Goal: Transaction & Acquisition: Download file/media

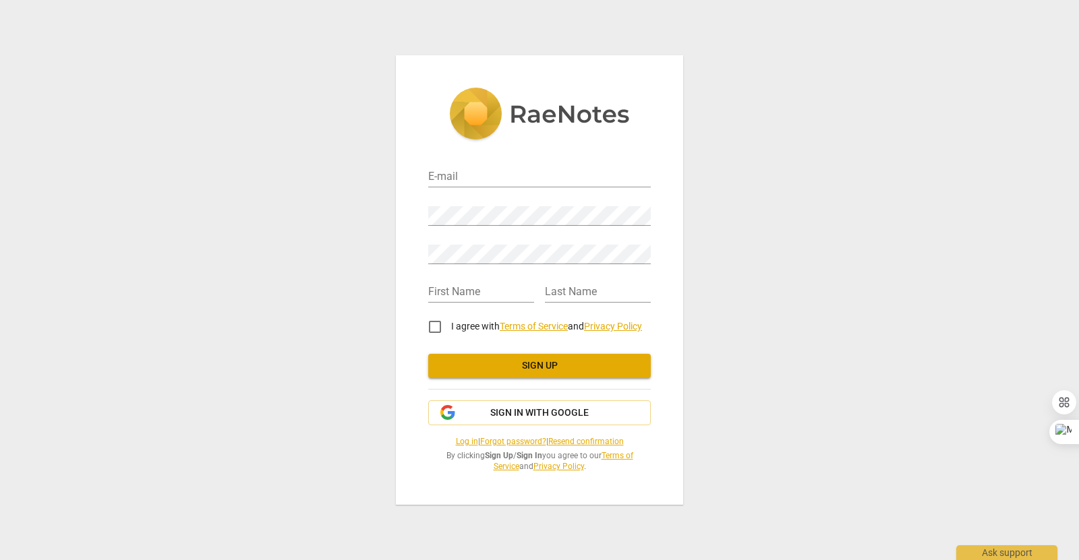
drag, startPoint x: 498, startPoint y: 414, endPoint x: 566, endPoint y: 334, distance: 105.2
click at [566, 334] on div "E-mail Password Retype Password First Name Last Name I agree with Terms of Serv…" at bounding box center [539, 312] width 222 height 321
click at [524, 169] on input "email" at bounding box center [539, 178] width 222 height 20
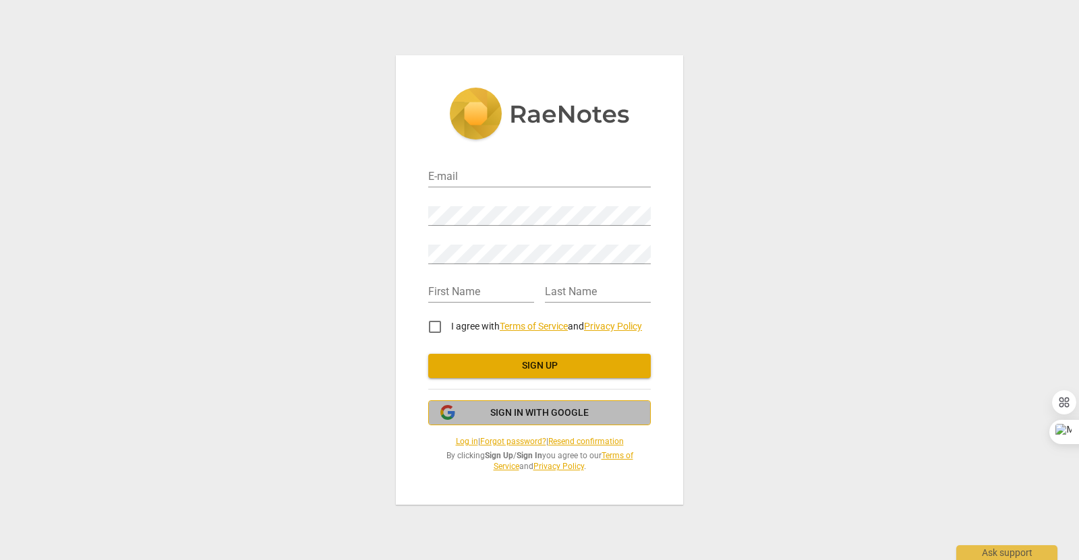
click at [481, 415] on span "Sign in with Google" at bounding box center [540, 413] width 200 height 13
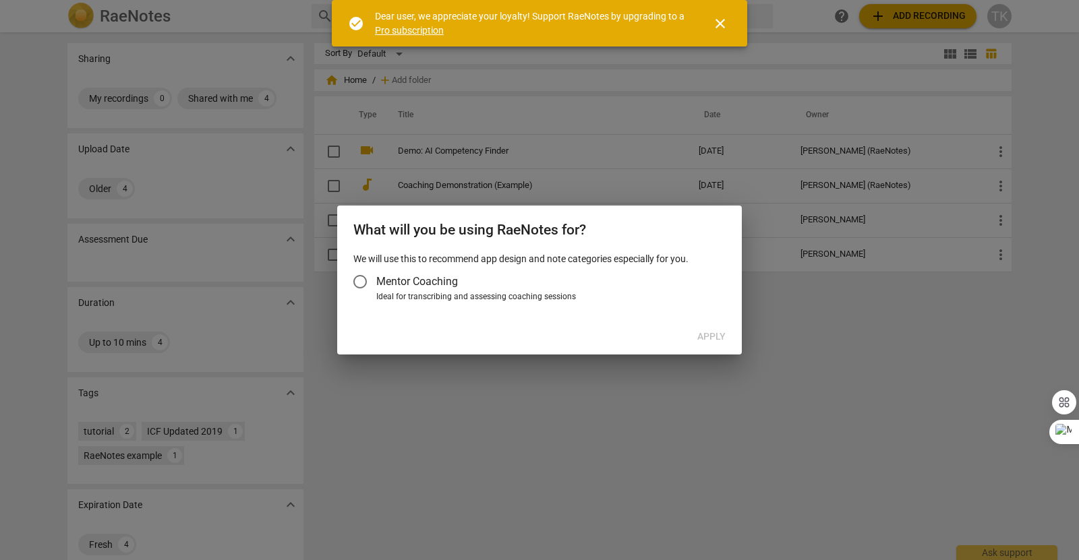
click at [534, 324] on div "What will you be using RaeNotes for? We will use this to recommend app design a…" at bounding box center [539, 280] width 405 height 149
click at [717, 18] on span "close" at bounding box center [720, 24] width 16 height 16
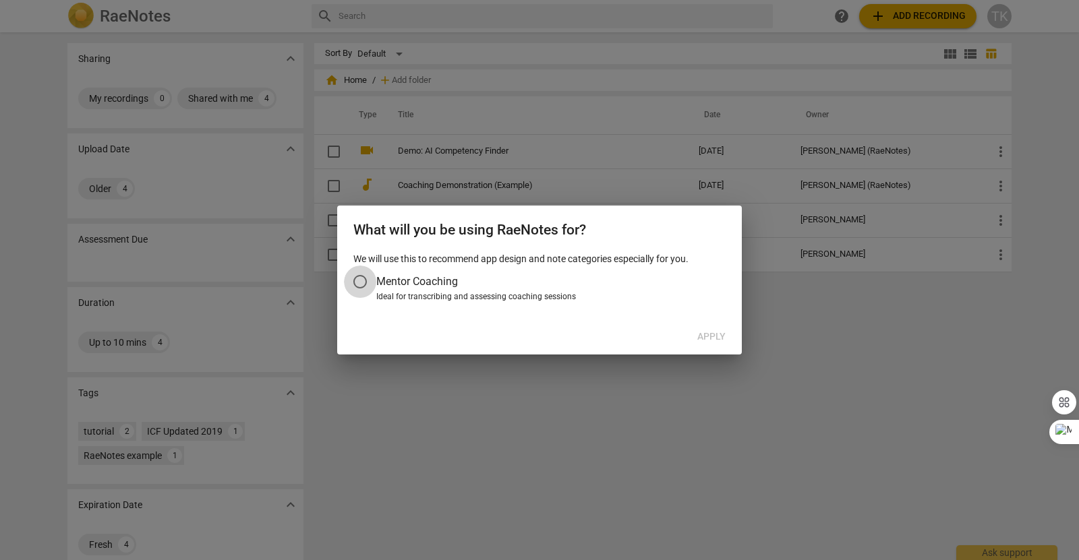
click at [362, 280] on input "Mentor Coaching" at bounding box center [360, 282] width 32 height 32
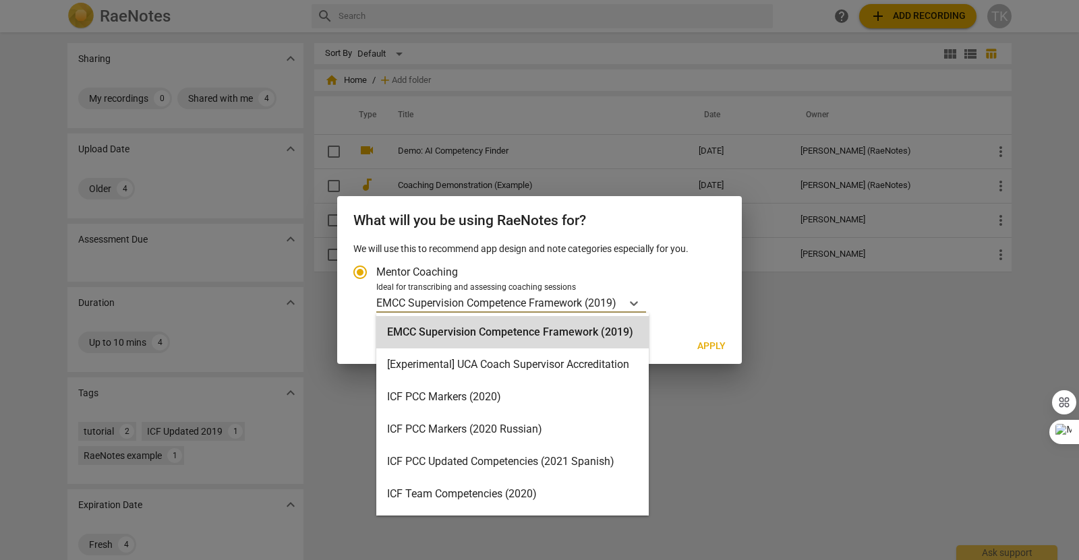
click at [418, 307] on p "EMCC Supervision Competence Framework (2019)" at bounding box center [496, 303] width 240 height 16
click at [0, 0] on input "Ideal for transcribing and assessing coaching sessions 16 results available. Us…" at bounding box center [0, 0] width 0 height 0
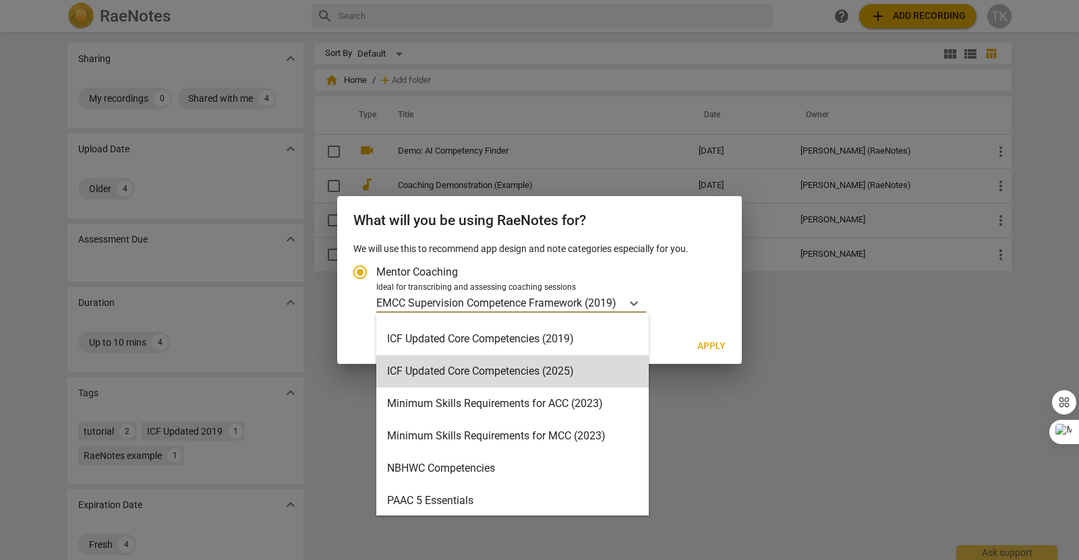
scroll to position [253, 0]
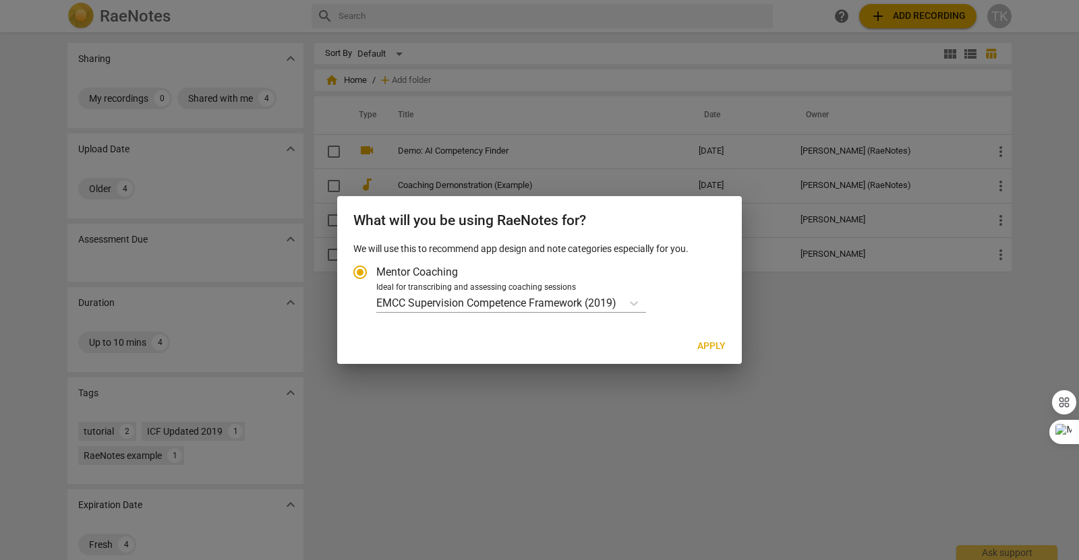
drag, startPoint x: 550, startPoint y: 373, endPoint x: 509, endPoint y: 342, distance: 51.5
click at [509, 342] on div "Apply" at bounding box center [539, 346] width 399 height 24
drag, startPoint x: 711, startPoint y: 347, endPoint x: 663, endPoint y: 235, distance: 121.1
click at [663, 235] on div "What will you be using RaeNotes for? We will use this to recommend app design a…" at bounding box center [539, 280] width 405 height 169
click at [638, 302] on icon "Account type" at bounding box center [633, 303] width 13 height 13
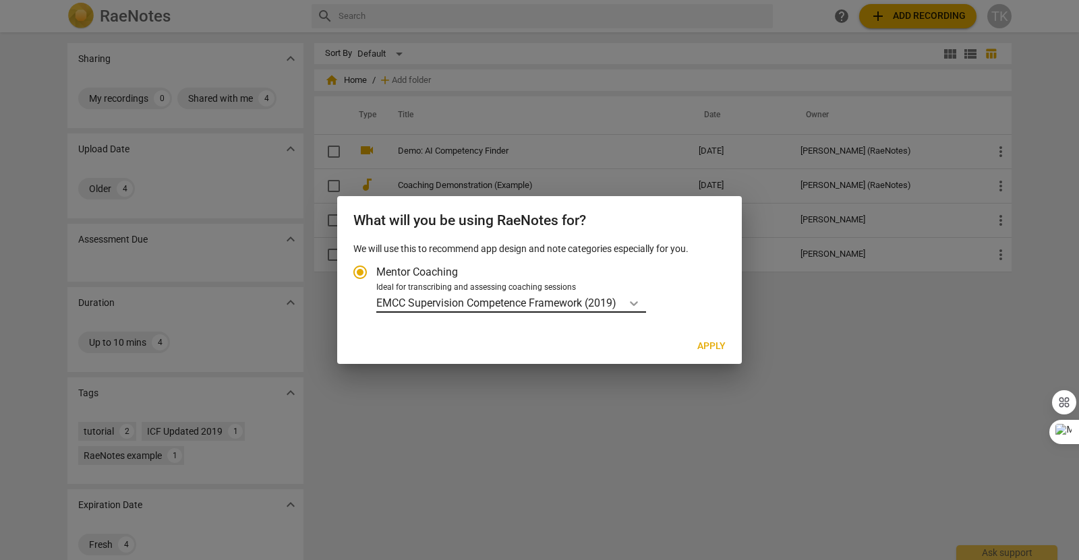
click at [0, 0] on input "Ideal for transcribing and assessing coaching sessions EMCC Supervision Compete…" at bounding box center [0, 0] width 0 height 0
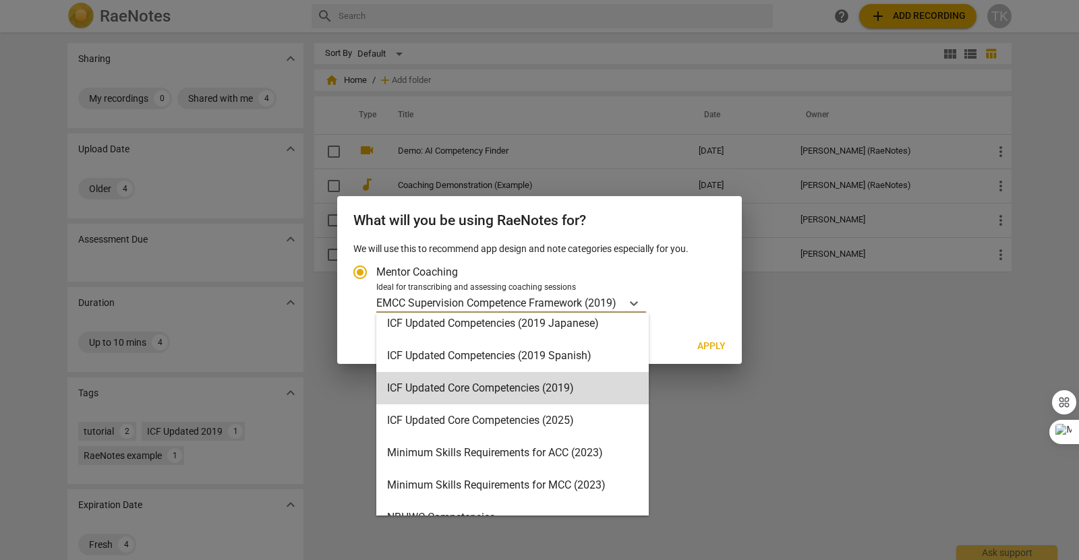
scroll to position [194, 0]
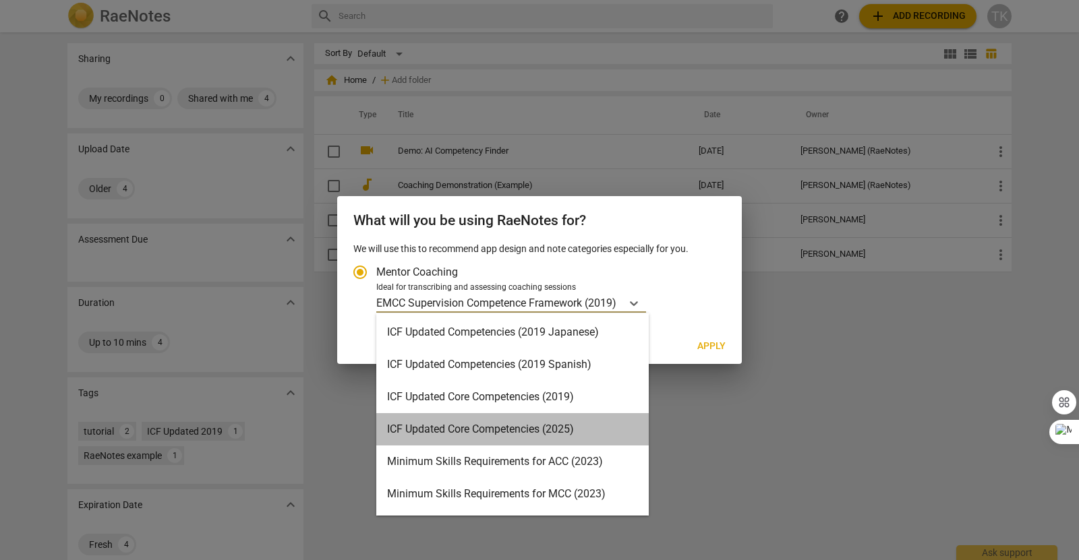
click at [566, 432] on div "ICF Updated Core Competencies (2025)" at bounding box center [512, 429] width 272 height 32
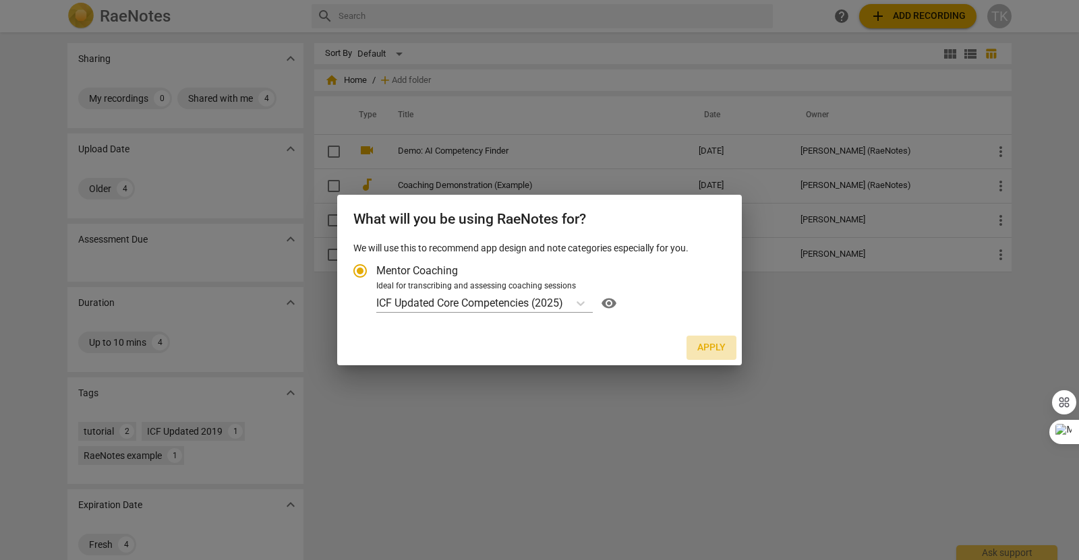
click at [717, 347] on span "Apply" at bounding box center [711, 347] width 28 height 13
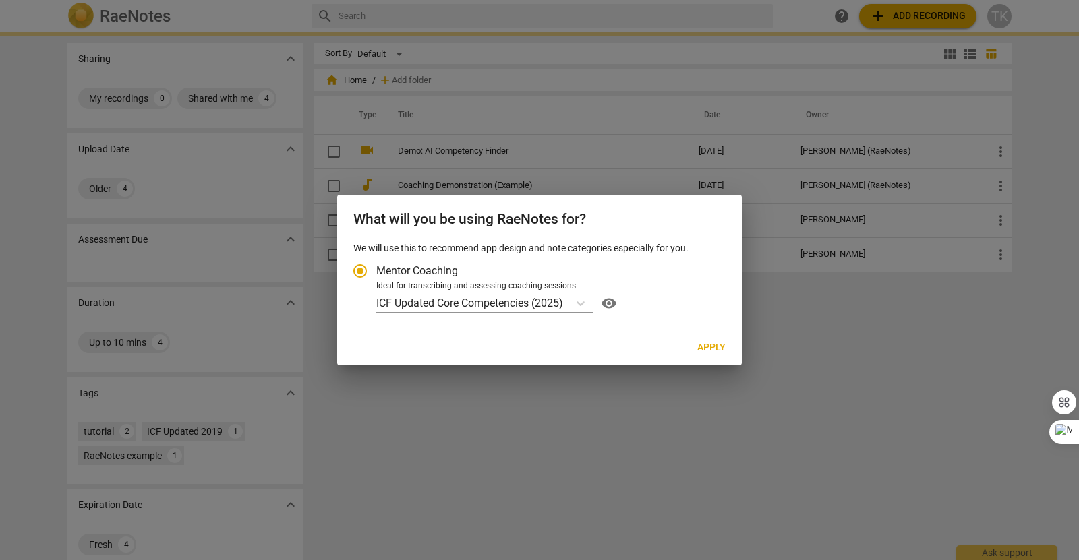
radio input "false"
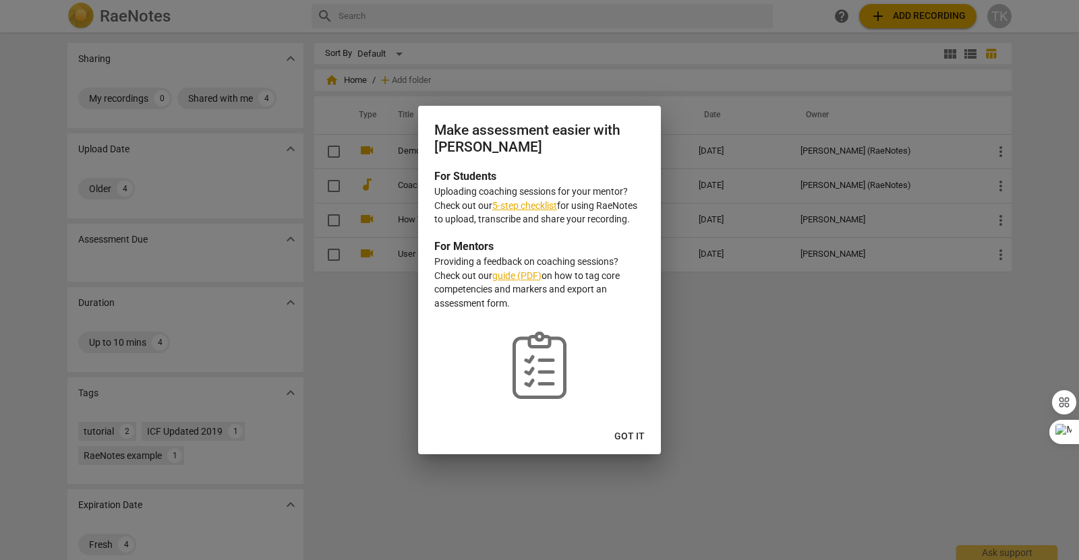
click at [538, 204] on link "5-step checklist" at bounding box center [524, 205] width 65 height 11
click at [632, 431] on span "Got it" at bounding box center [629, 436] width 30 height 13
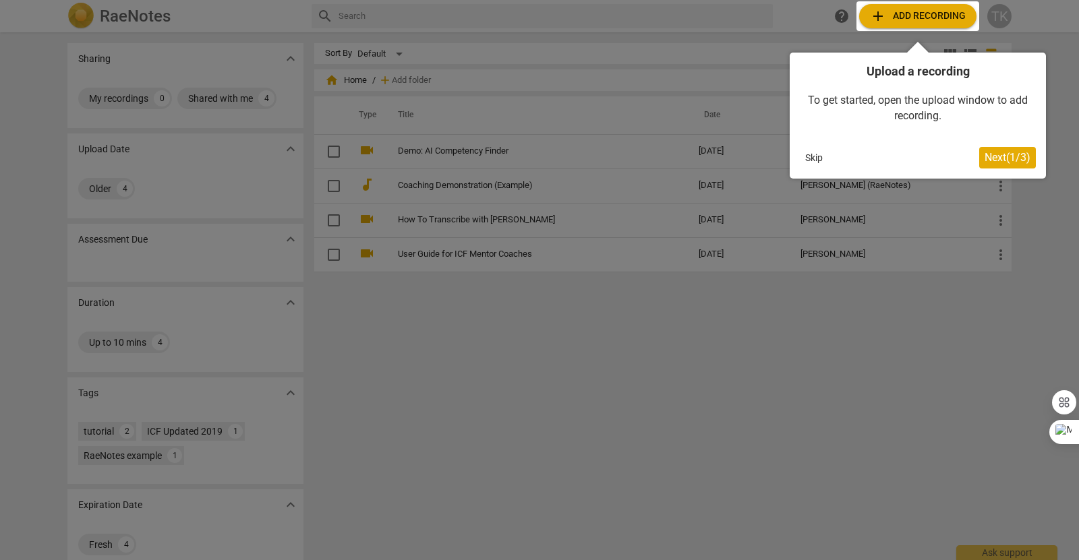
click at [1005, 153] on span "Next ( 1 / 3 )" at bounding box center [1007, 157] width 46 height 13
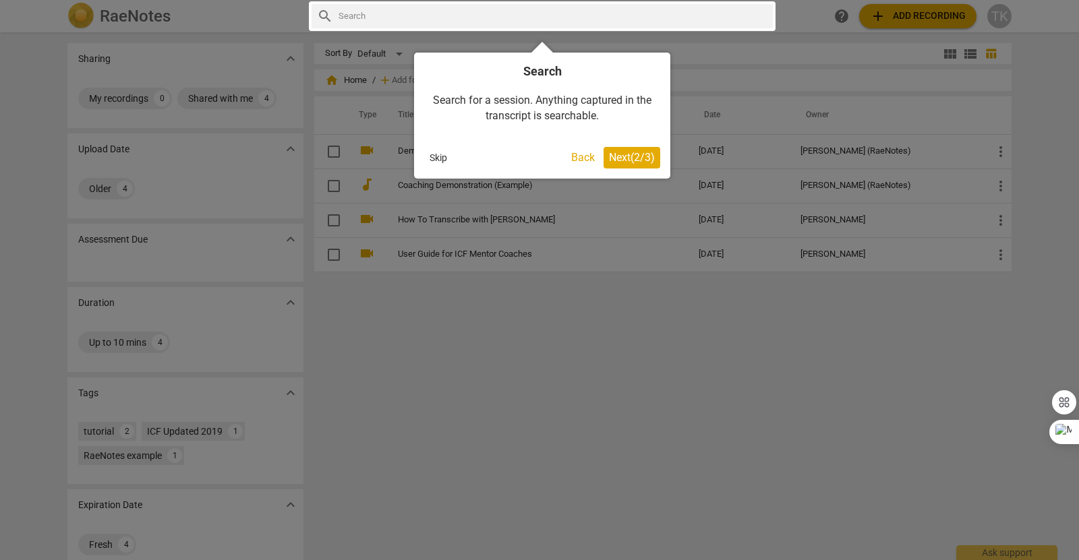
click at [636, 162] on span "Next ( 2 / 3 )" at bounding box center [632, 157] width 46 height 13
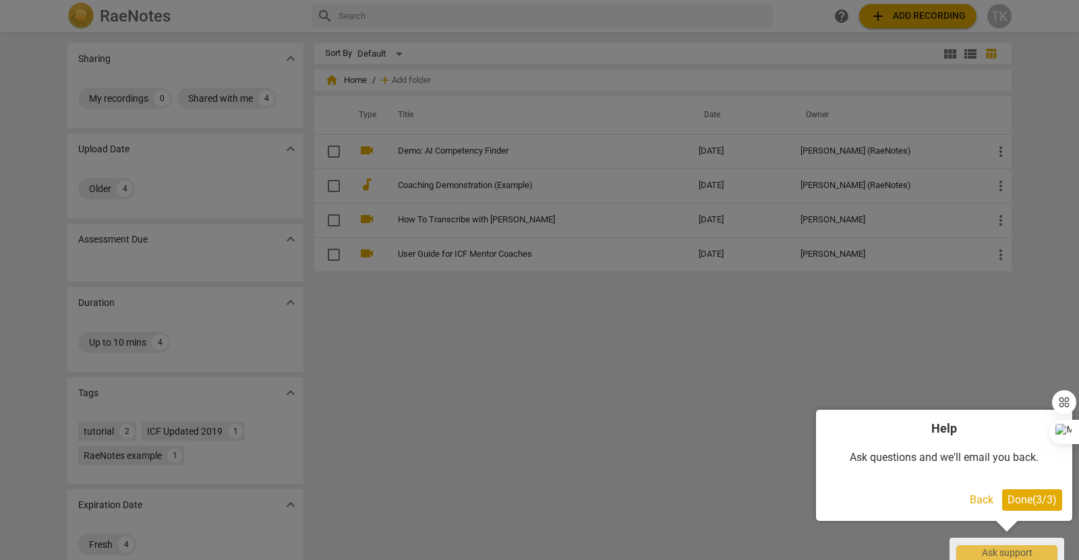
click at [888, 449] on div "Ask questions and we'll email you back." at bounding box center [944, 458] width 236 height 42
click at [1025, 492] on button "Done ( 3 / 3 )" at bounding box center [1032, 500] width 60 height 22
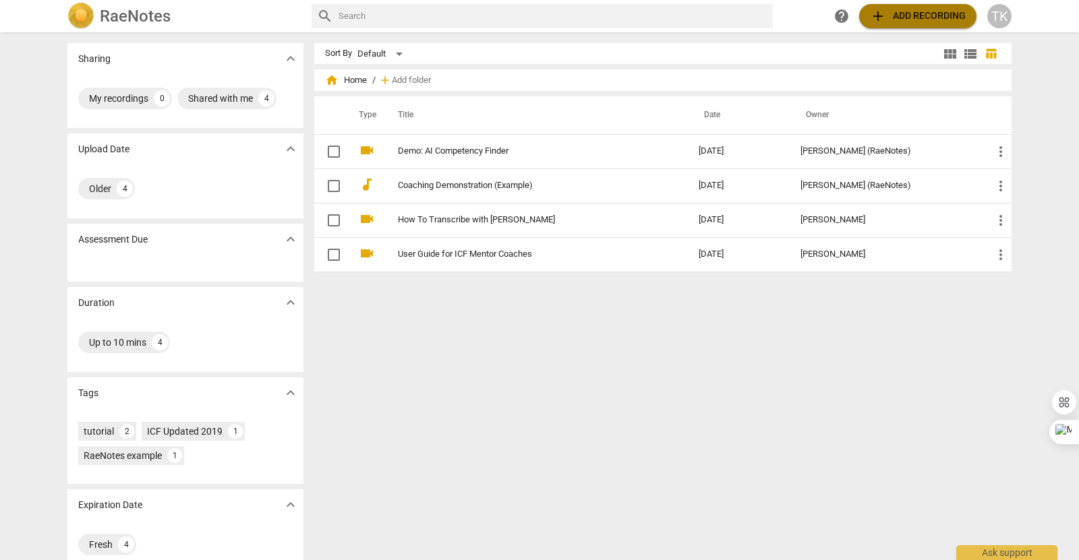
click at [900, 16] on span "add Add recording" at bounding box center [918, 16] width 96 height 16
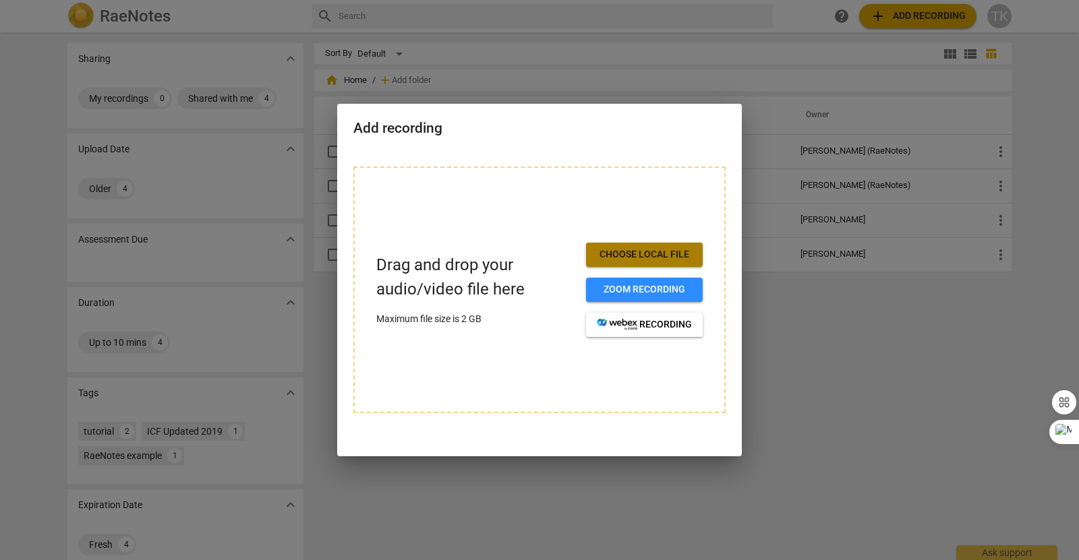
click at [625, 253] on span "Choose local file" at bounding box center [644, 254] width 95 height 13
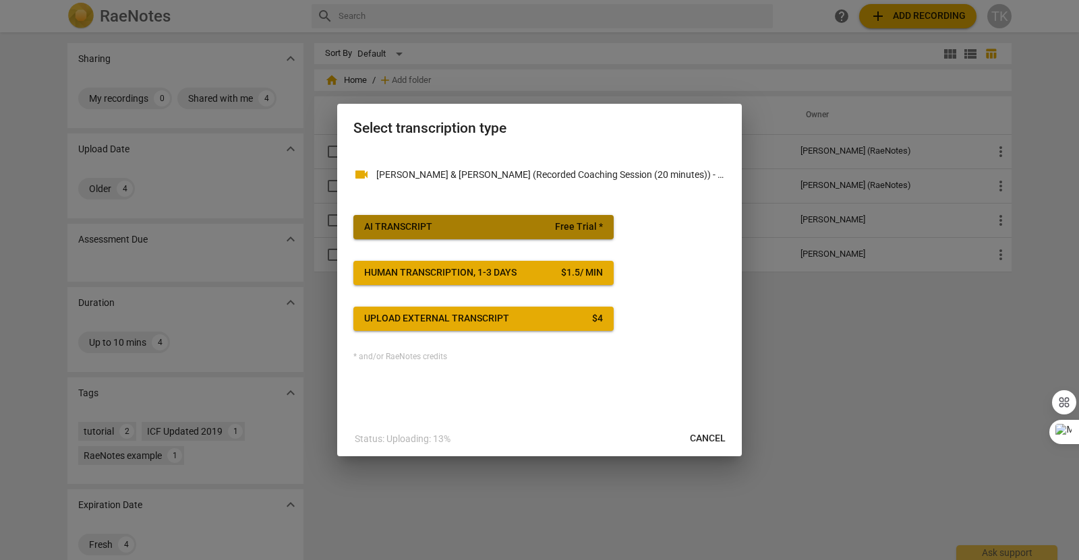
drag, startPoint x: 625, startPoint y: 253, endPoint x: 427, endPoint y: 227, distance: 199.2
click at [427, 227] on div "AI Transcript" at bounding box center [398, 226] width 68 height 13
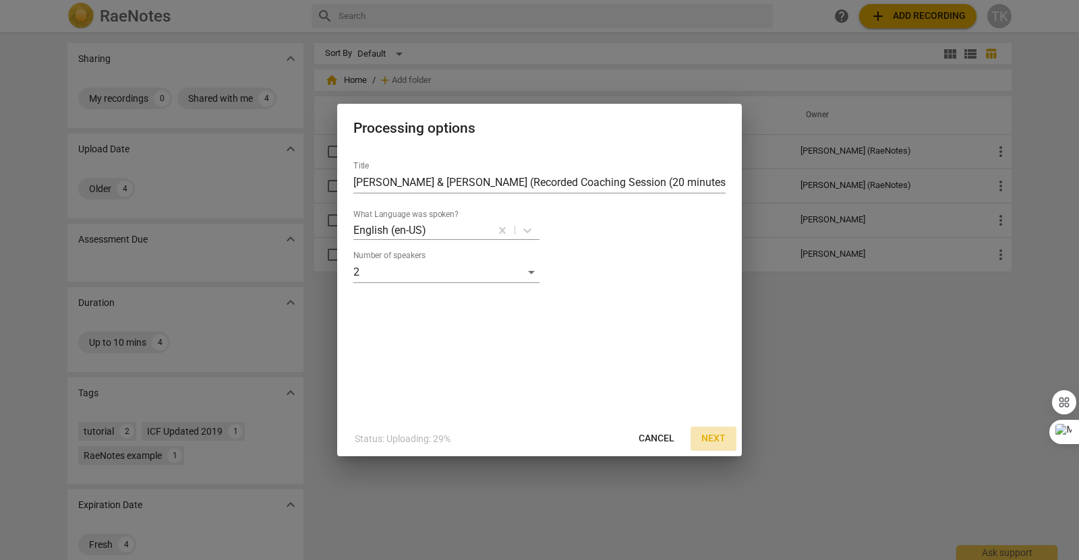
click at [713, 435] on span "Next" at bounding box center [713, 438] width 24 height 13
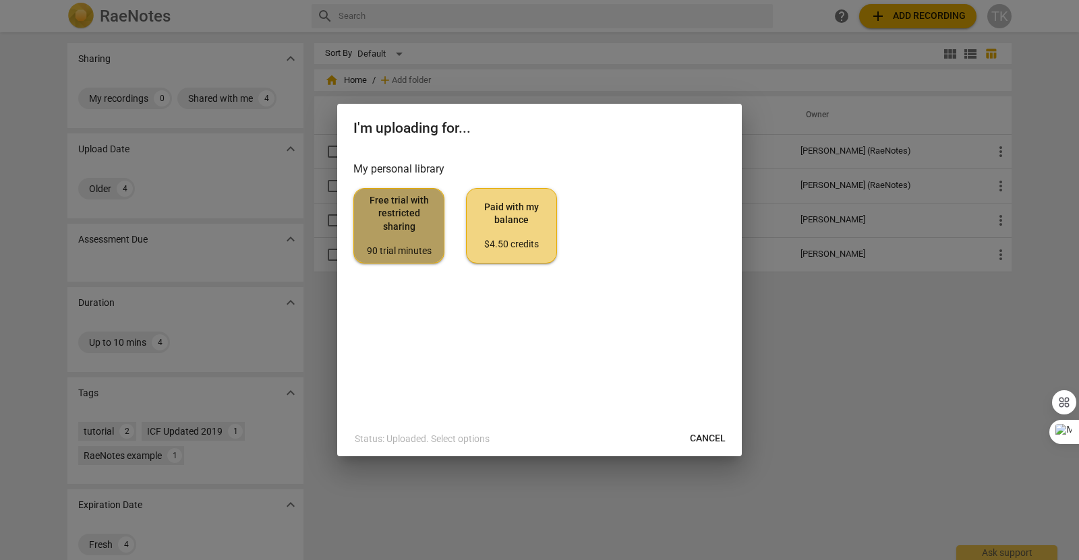
click at [396, 242] on span "Free trial with restricted sharing 90 trial minutes" at bounding box center [399, 225] width 68 height 63
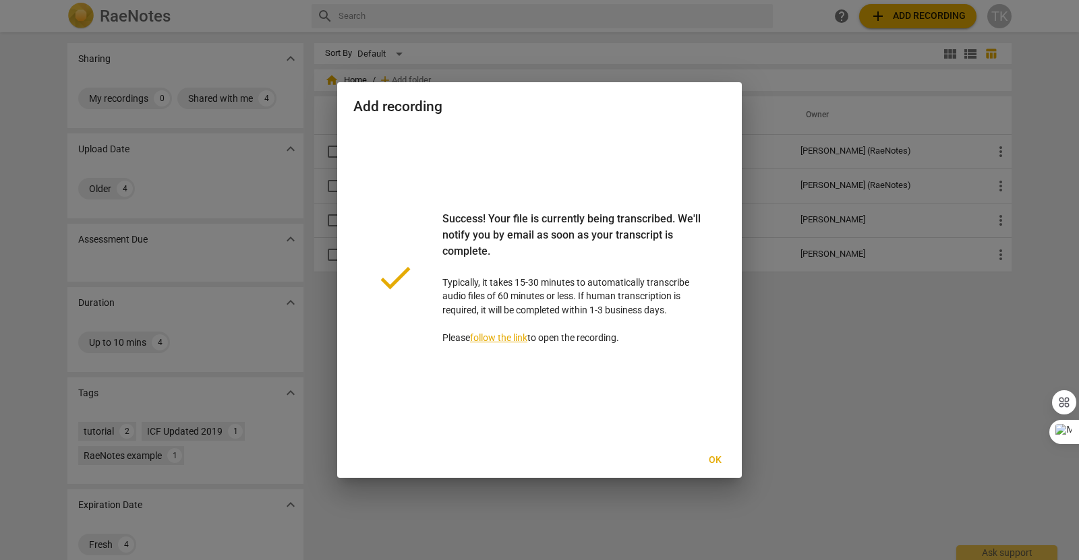
click at [713, 454] on span "Ok" at bounding box center [715, 460] width 22 height 13
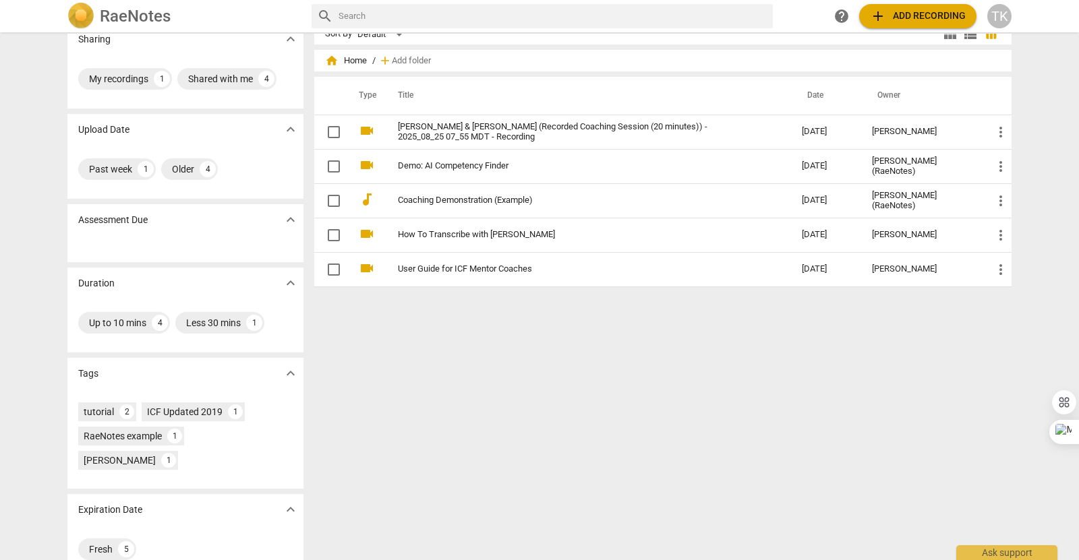
scroll to position [0, 0]
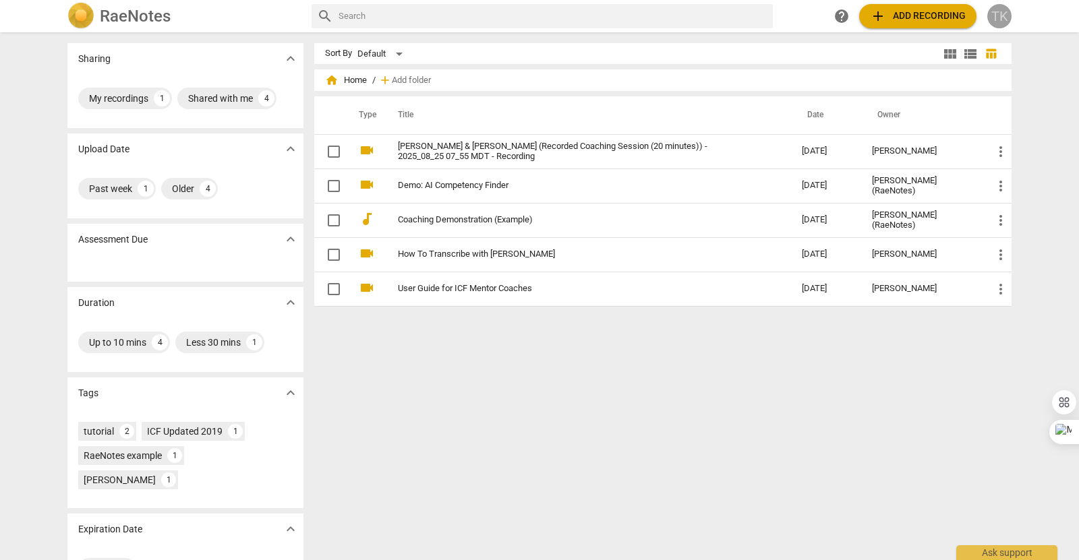
click at [1000, 11] on div "TK" at bounding box center [999, 16] width 24 height 24
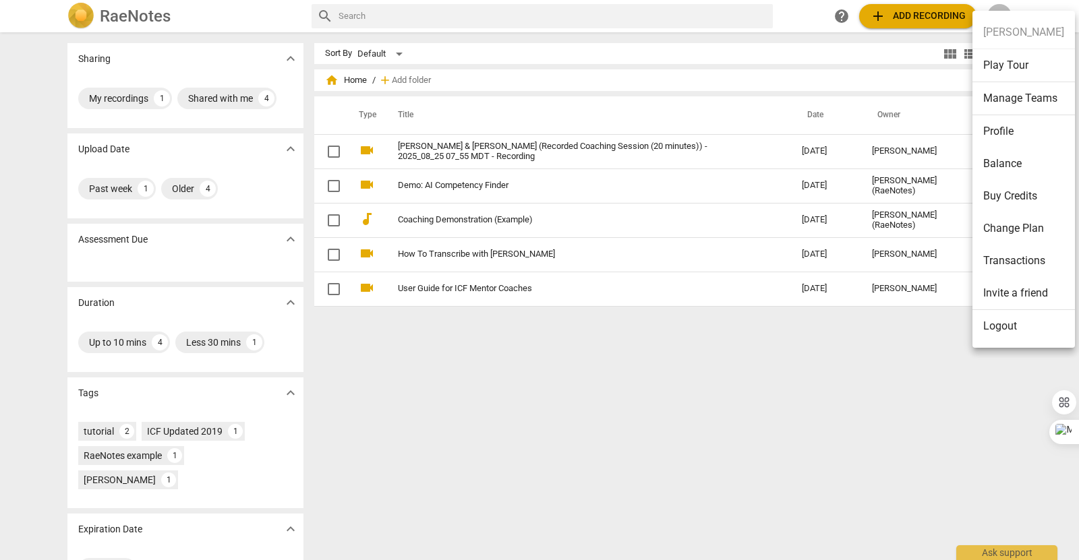
click at [1000, 11] on ul "[PERSON_NAME] Play Tour Manage Teams Profile Balance Buy Credits Change Plan Tr…" at bounding box center [1023, 179] width 102 height 337
click at [761, 429] on div at bounding box center [539, 280] width 1079 height 560
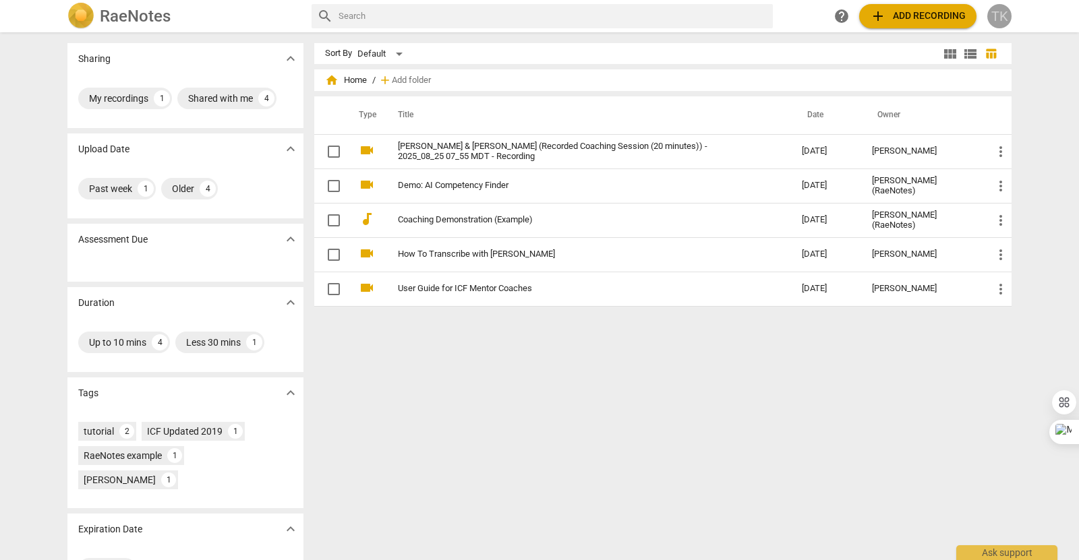
click at [992, 22] on div "TK" at bounding box center [999, 16] width 24 height 24
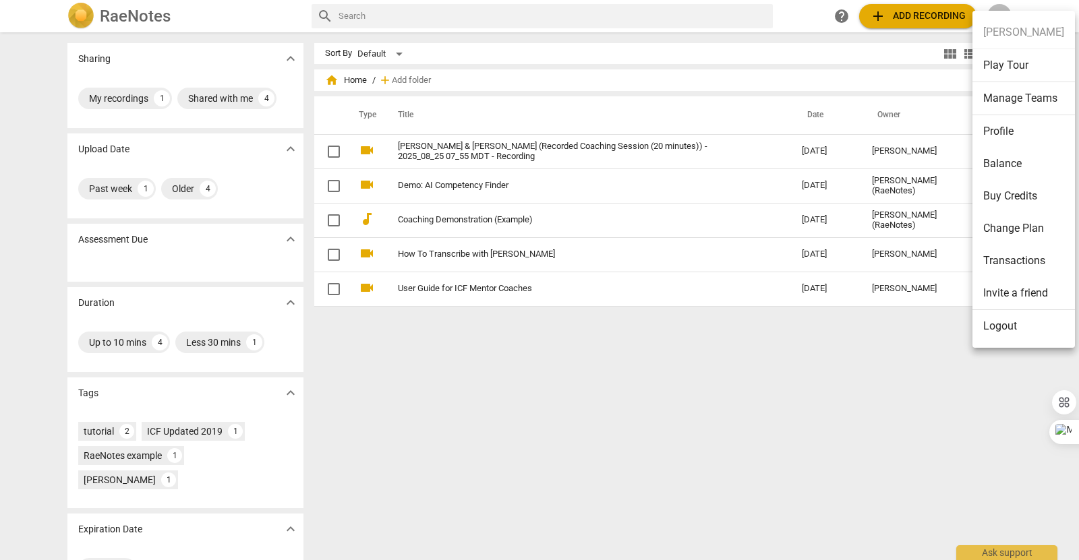
click at [875, 412] on div at bounding box center [539, 280] width 1079 height 560
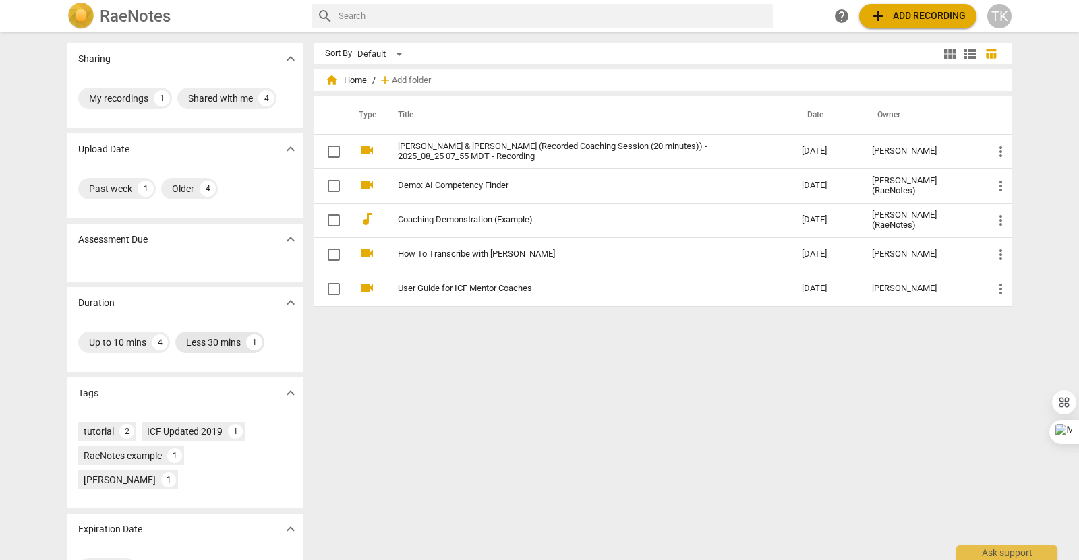
scroll to position [20, 0]
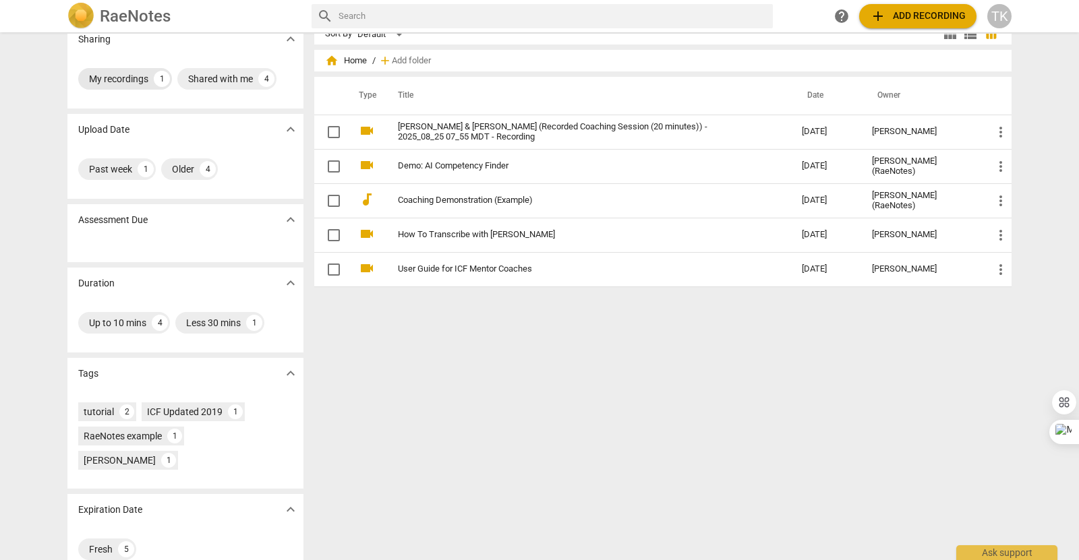
click at [125, 76] on div "My recordings" at bounding box center [118, 78] width 59 height 13
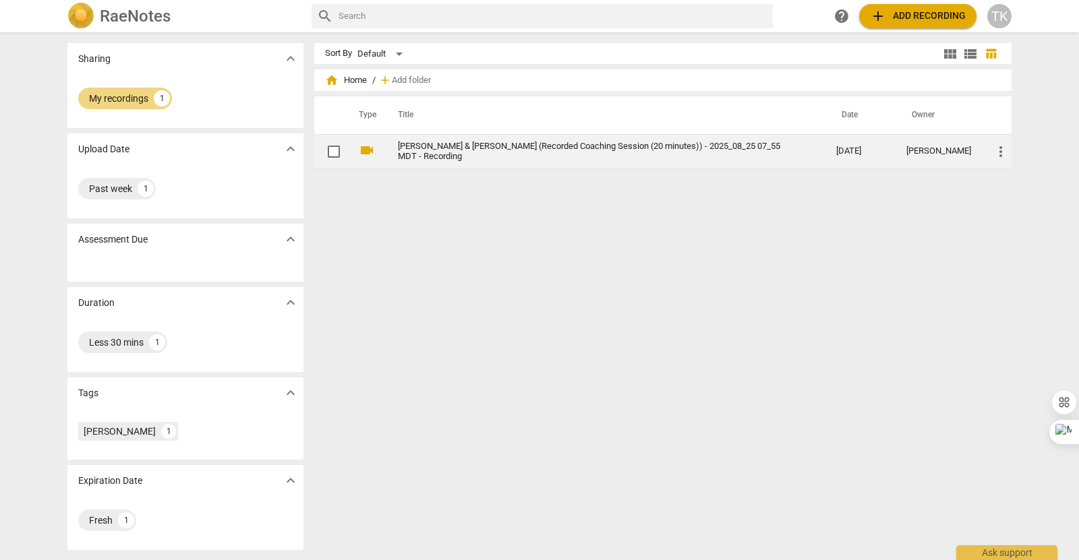
click at [580, 143] on link "[PERSON_NAME] & [PERSON_NAME] (Recorded Coaching Session (20 minutes)) - 2025_0…" at bounding box center [593, 152] width 390 height 20
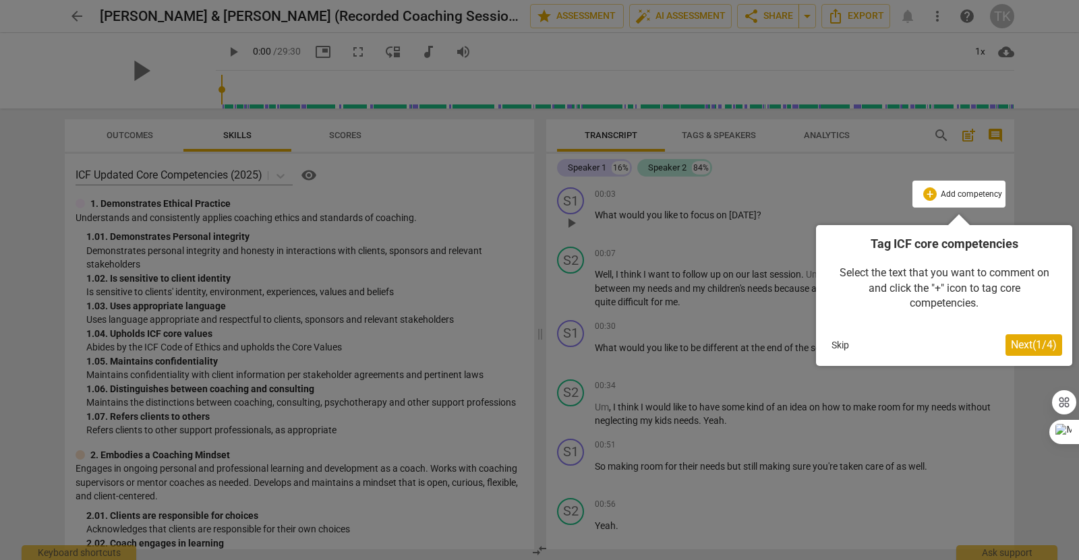
click at [1046, 345] on span "Next ( 1 / 4 )" at bounding box center [1034, 344] width 46 height 13
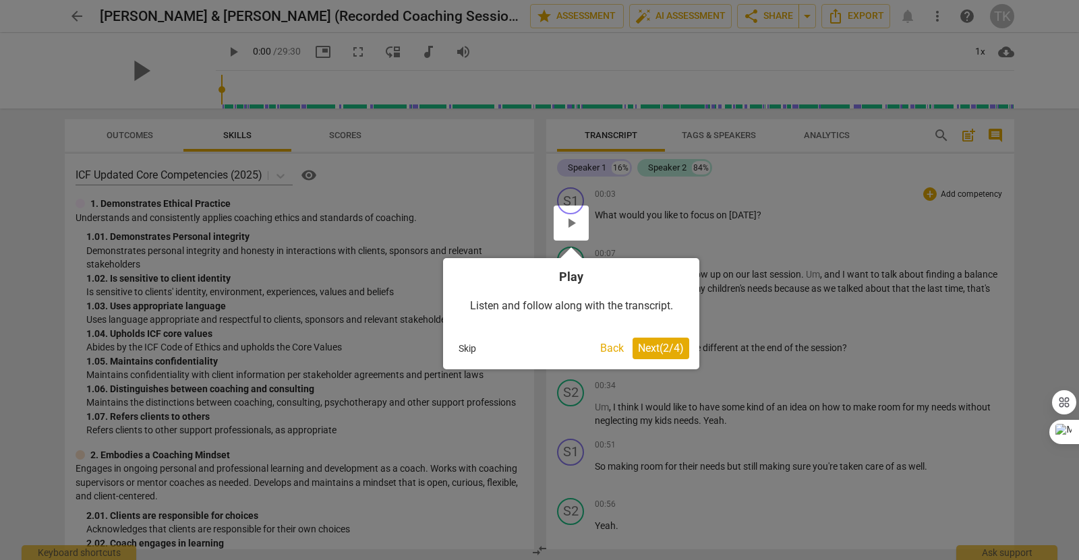
click at [679, 348] on span "Next ( 2 / 4 )" at bounding box center [661, 348] width 46 height 13
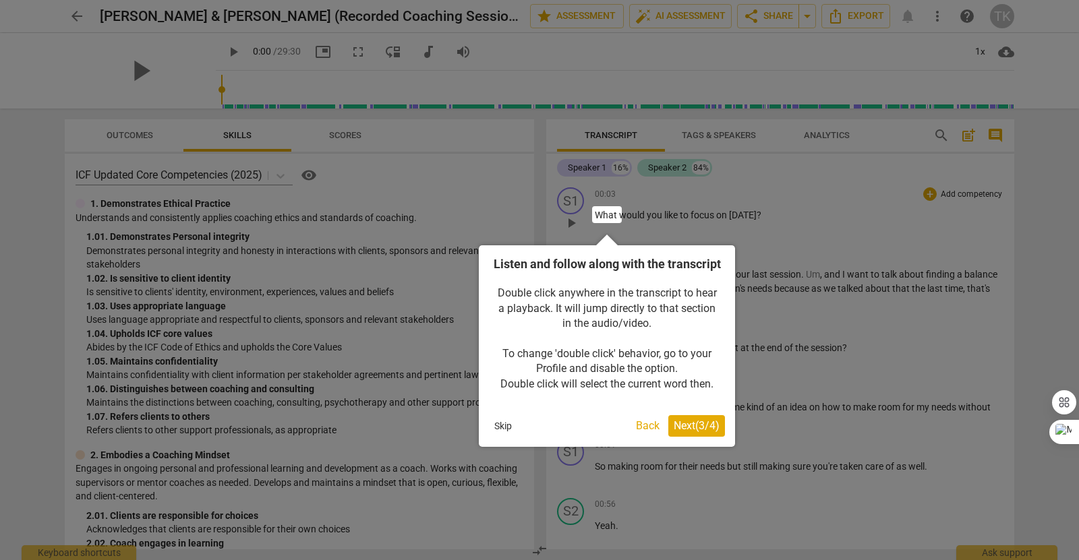
click at [693, 434] on button "Next ( 3 / 4 )" at bounding box center [696, 426] width 57 height 22
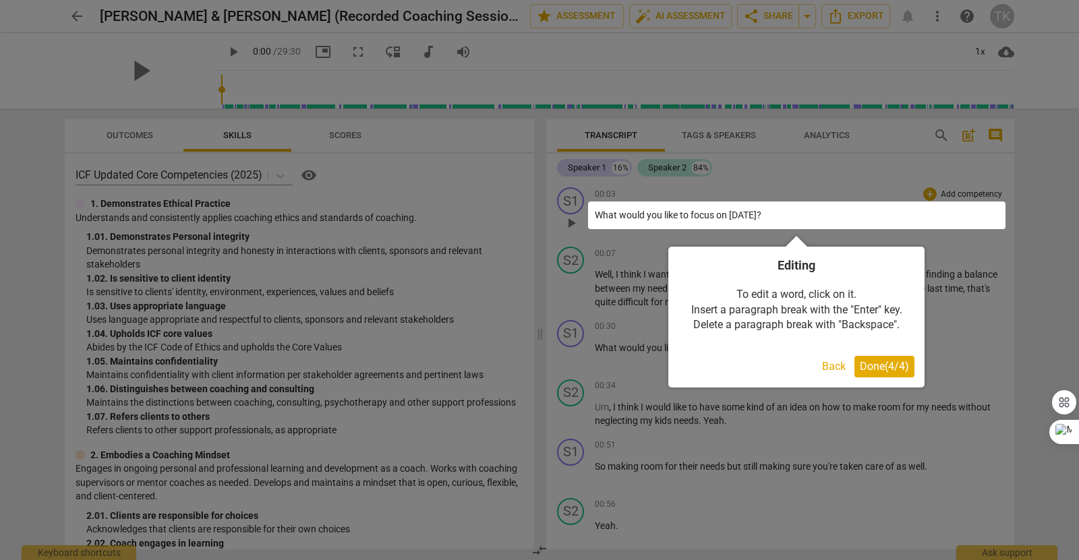
click at [877, 374] on button "Done ( 4 / 4 )" at bounding box center [884, 367] width 60 height 22
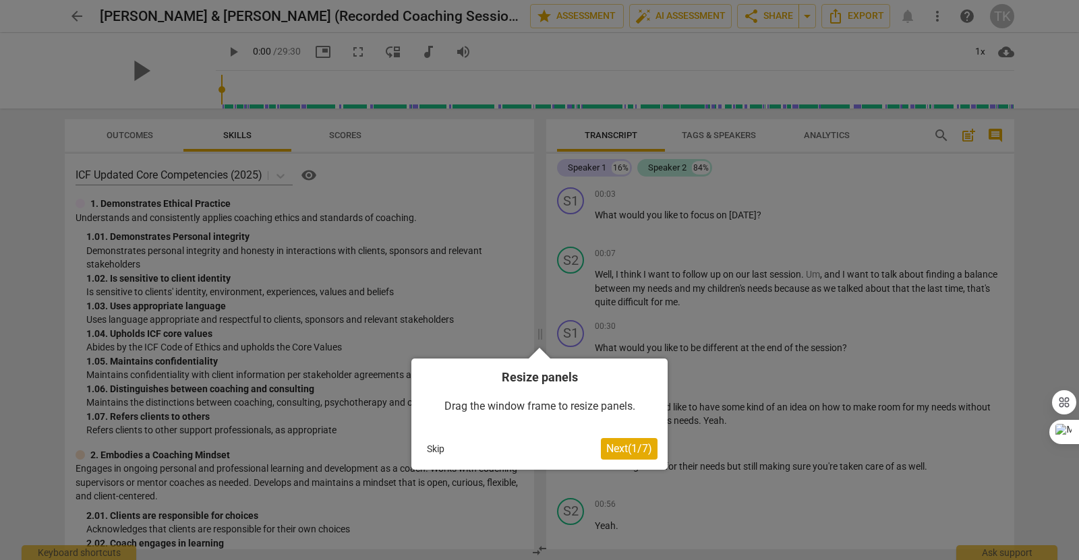
click at [635, 452] on span "Next ( 1 / 7 )" at bounding box center [629, 448] width 46 height 13
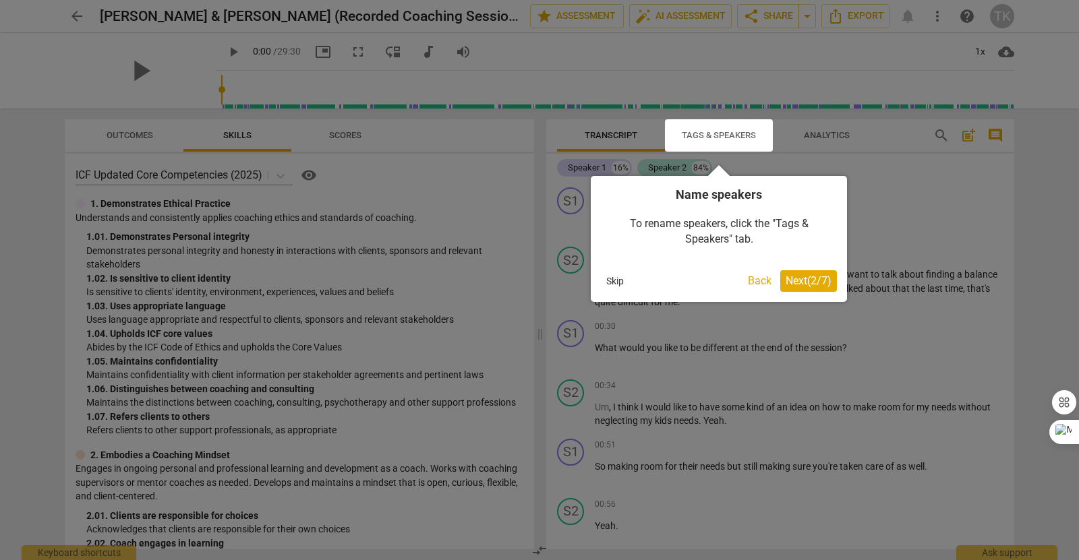
click at [791, 280] on span "Next ( 2 / 7 )" at bounding box center [808, 280] width 46 height 13
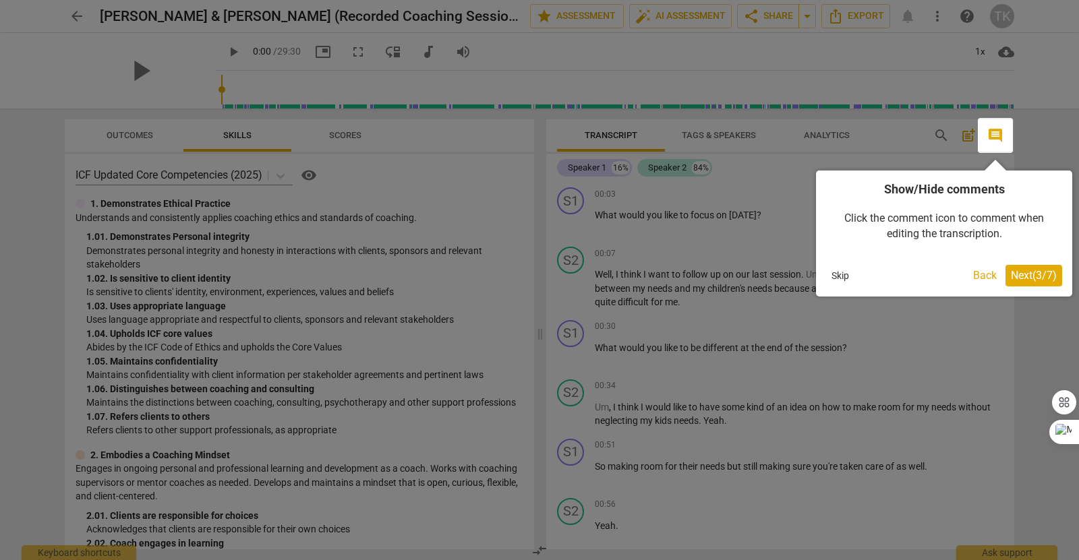
click at [1032, 280] on span "Next ( 3 / 7 )" at bounding box center [1034, 275] width 46 height 13
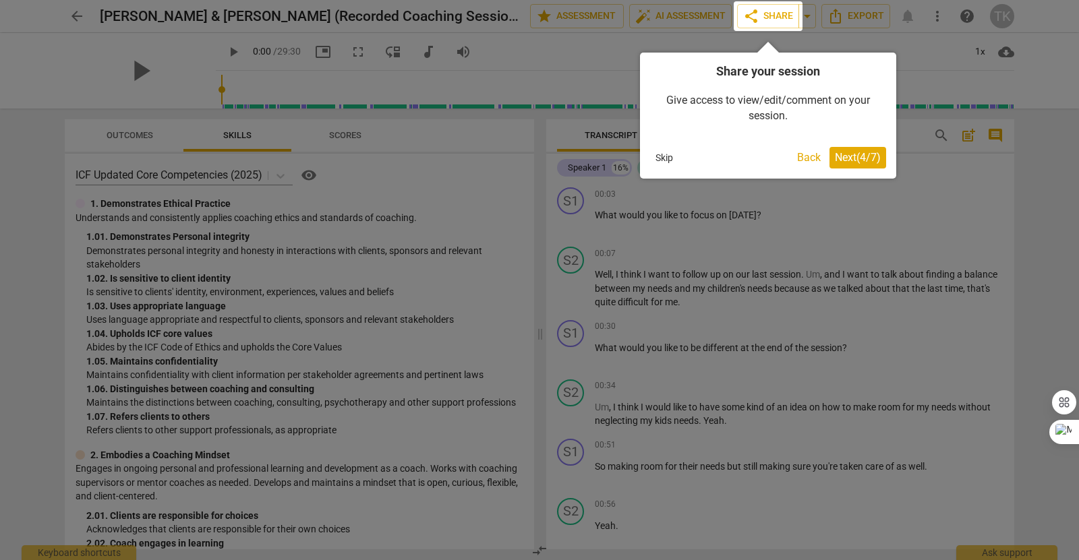
click at [871, 169] on div "Share your session Give access to view/edit/comment on your session. Skip Back …" at bounding box center [768, 116] width 256 height 126
click at [864, 156] on span "Next ( 4 / 7 )" at bounding box center [858, 157] width 46 height 13
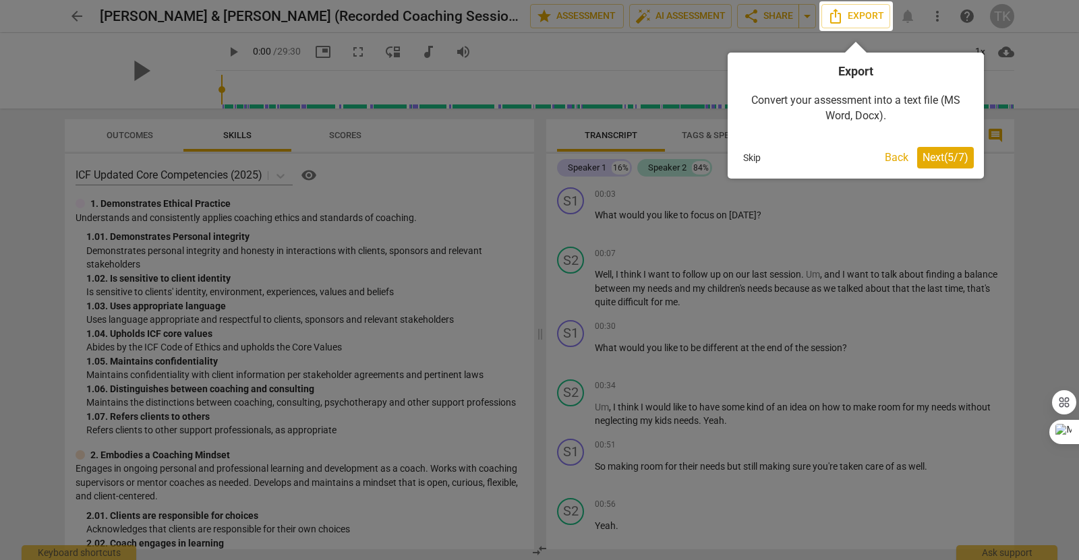
click at [932, 160] on span "Next ( 5 / 7 )" at bounding box center [945, 157] width 46 height 13
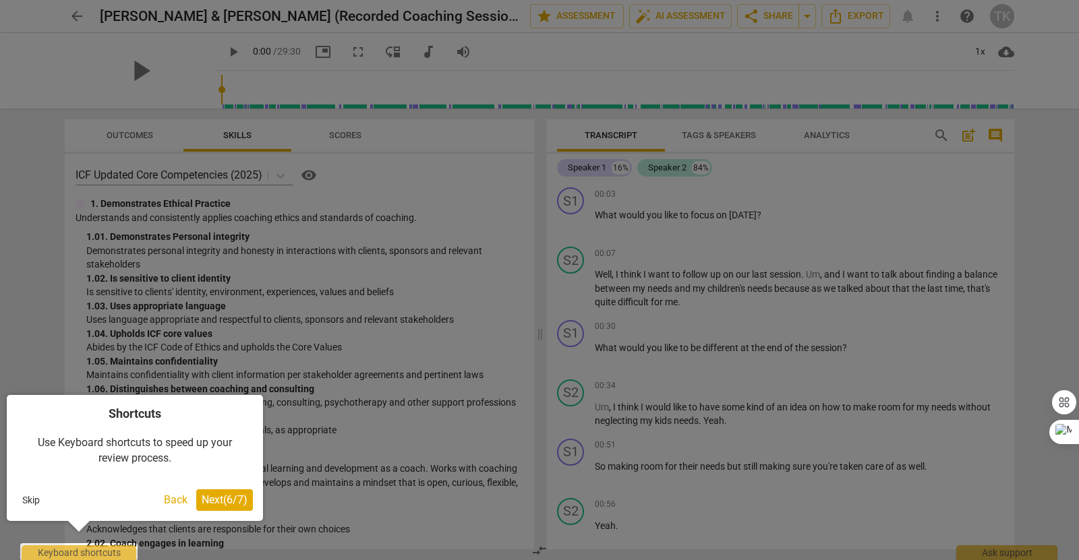
click at [239, 502] on span "Next ( 6 / 7 )" at bounding box center [225, 500] width 46 height 13
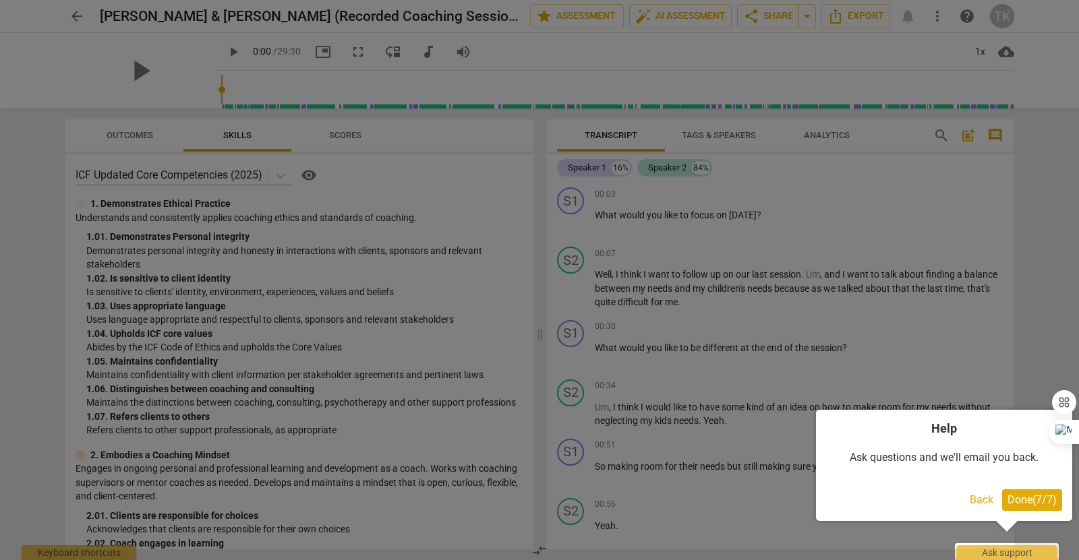
click at [1033, 498] on span "Done ( 7 / 7 )" at bounding box center [1031, 500] width 49 height 13
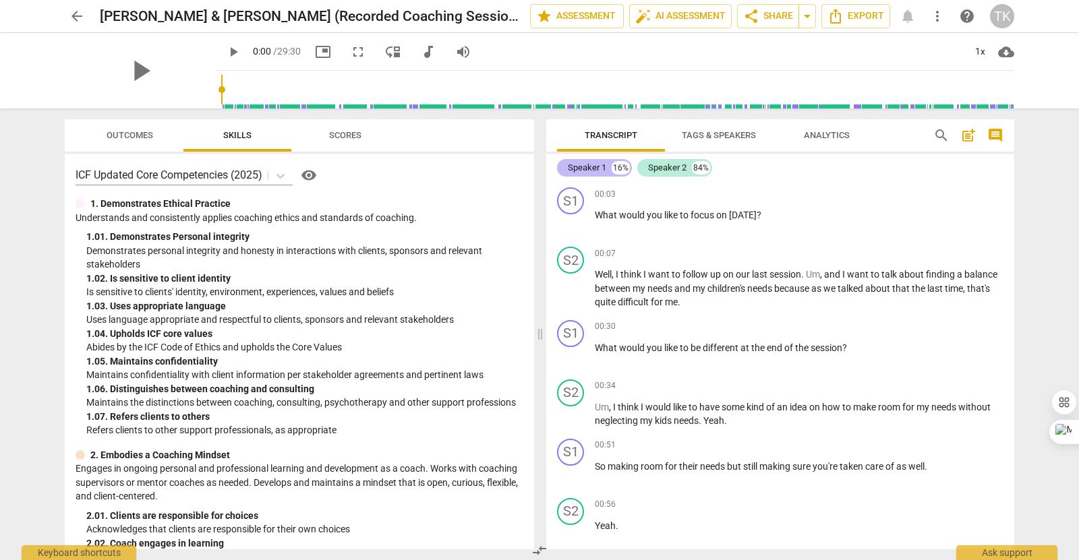
click at [588, 171] on div "Speaker 1" at bounding box center [587, 167] width 38 height 13
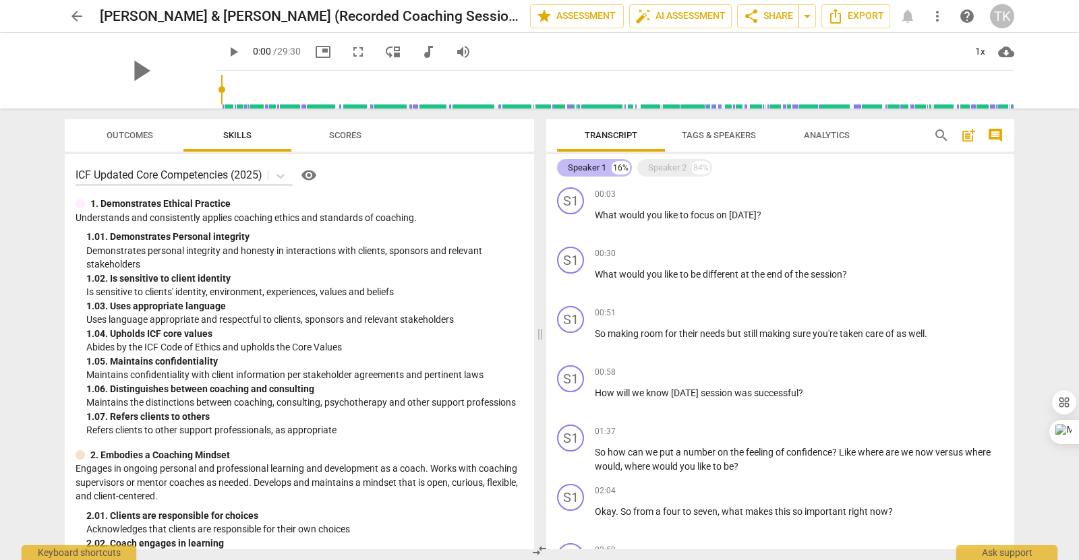
click at [589, 171] on div "Speaker 1" at bounding box center [587, 167] width 38 height 13
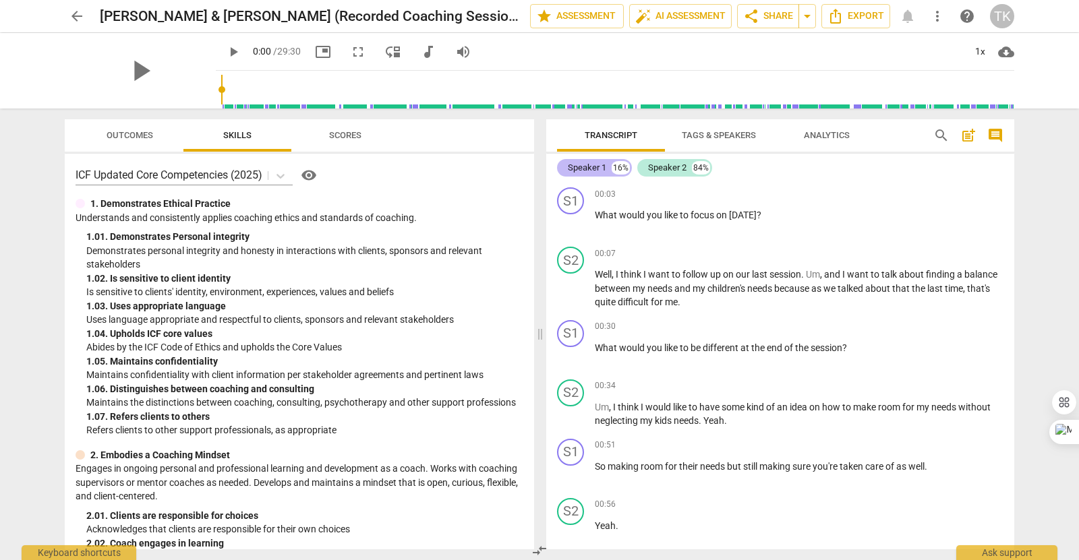
click at [595, 162] on div "Speaker 1" at bounding box center [587, 167] width 38 height 13
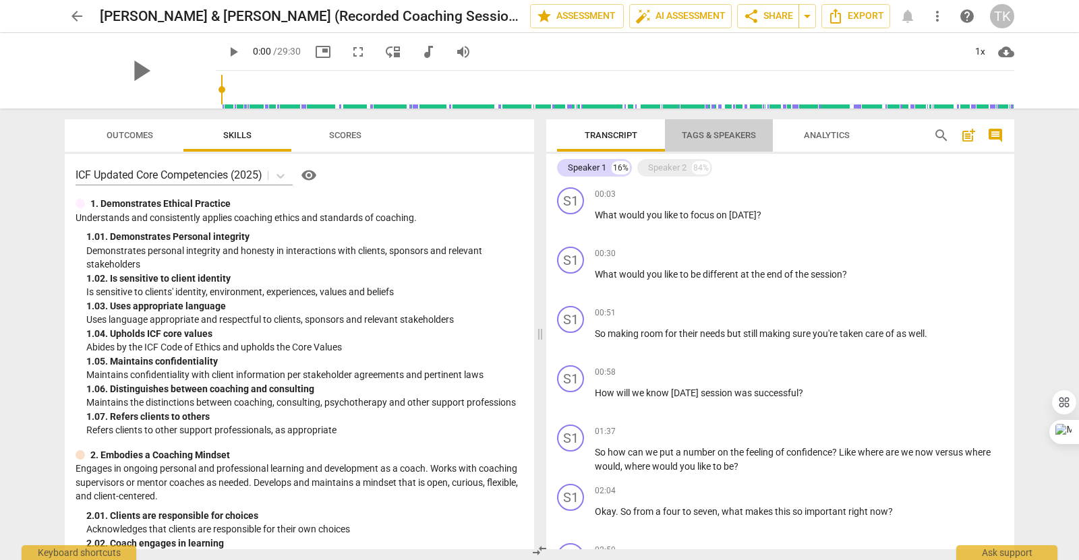
click at [718, 144] on span "Tags & Speakers" at bounding box center [718, 136] width 107 height 18
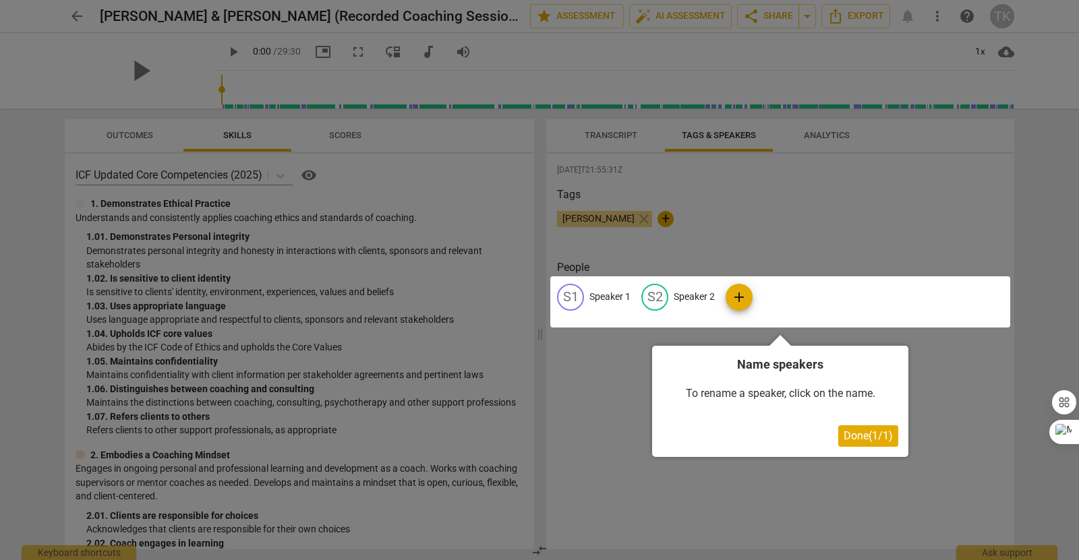
drag, startPoint x: 587, startPoint y: 303, endPoint x: 578, endPoint y: 295, distance: 12.9
click at [578, 295] on div at bounding box center [780, 301] width 460 height 51
click at [569, 295] on div at bounding box center [780, 301] width 460 height 51
click at [861, 438] on span "Done ( 1 / 1 )" at bounding box center [867, 435] width 49 height 13
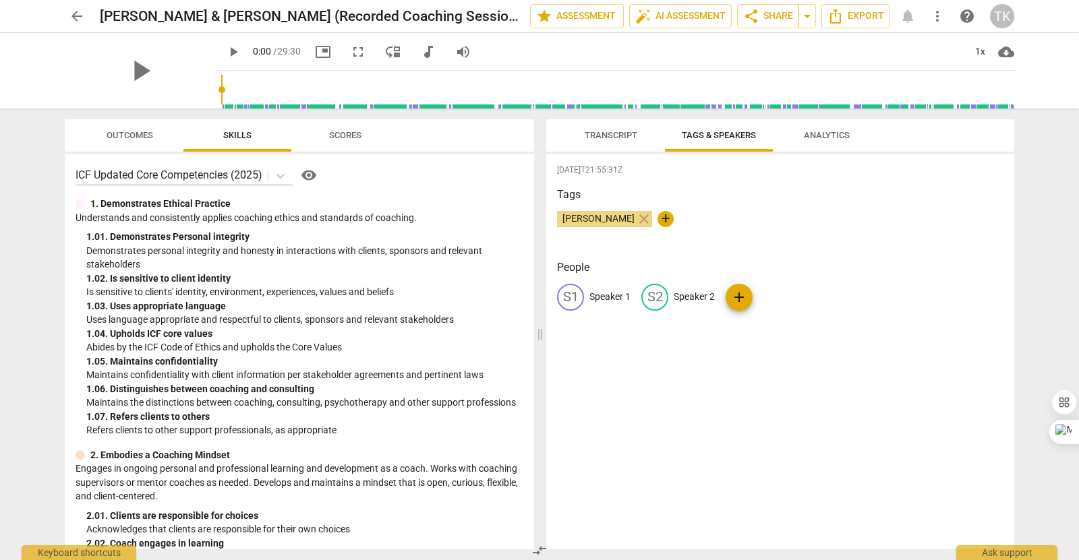
click at [607, 298] on p "Speaker 1" at bounding box center [609, 297] width 41 height 14
type input "[PERSON_NAME]"
click at [782, 299] on p "Speaker 2" at bounding box center [781, 297] width 41 height 14
type input "Client"
click at [769, 415] on div "[DATE]T21:55:31Z Tags [PERSON_NAME] close + People TE Teneka edit Client delete…" at bounding box center [780, 352] width 468 height 396
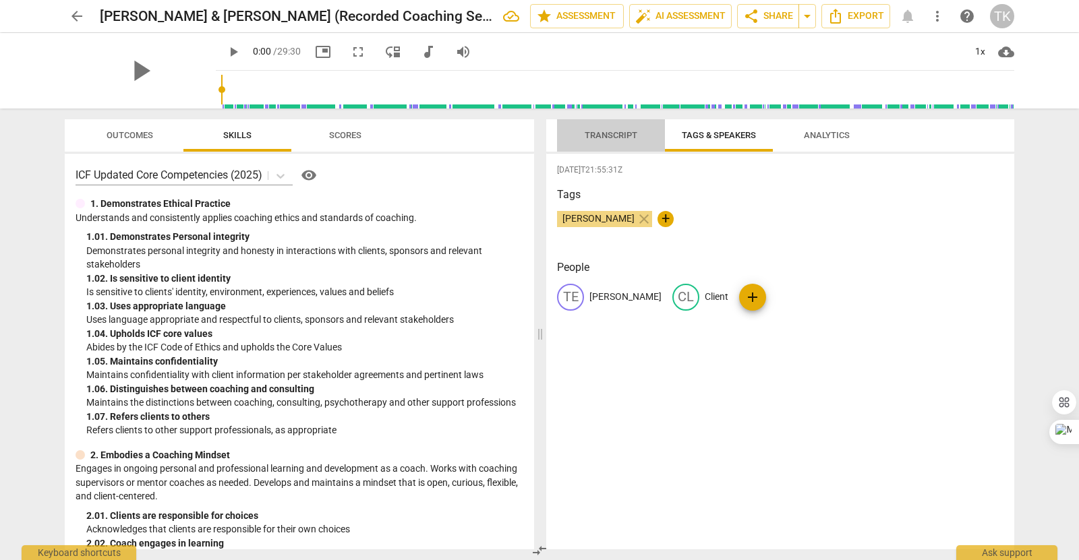
click at [609, 134] on span "Transcript" at bounding box center [611, 135] width 53 height 10
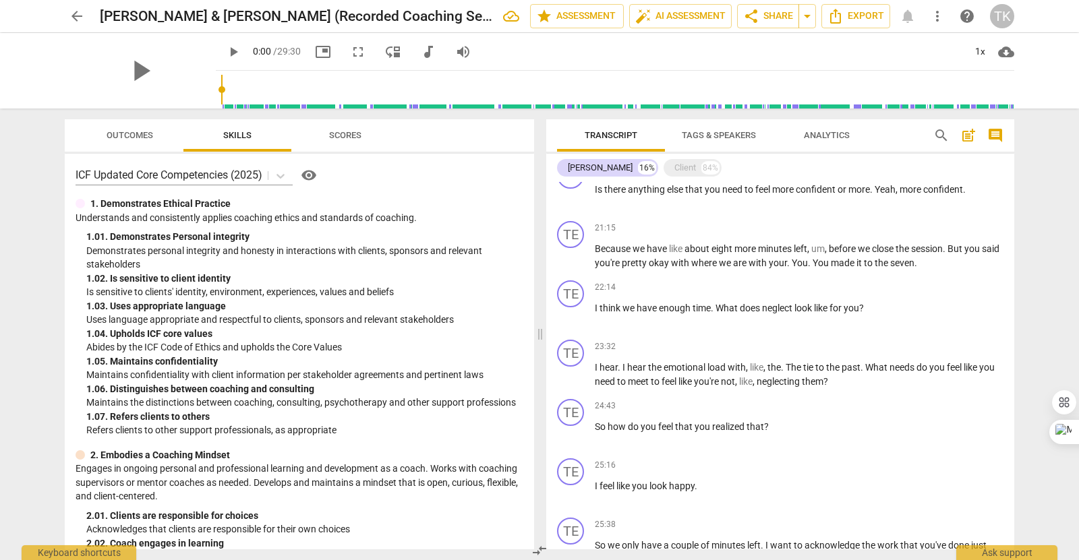
scroll to position [1474, 0]
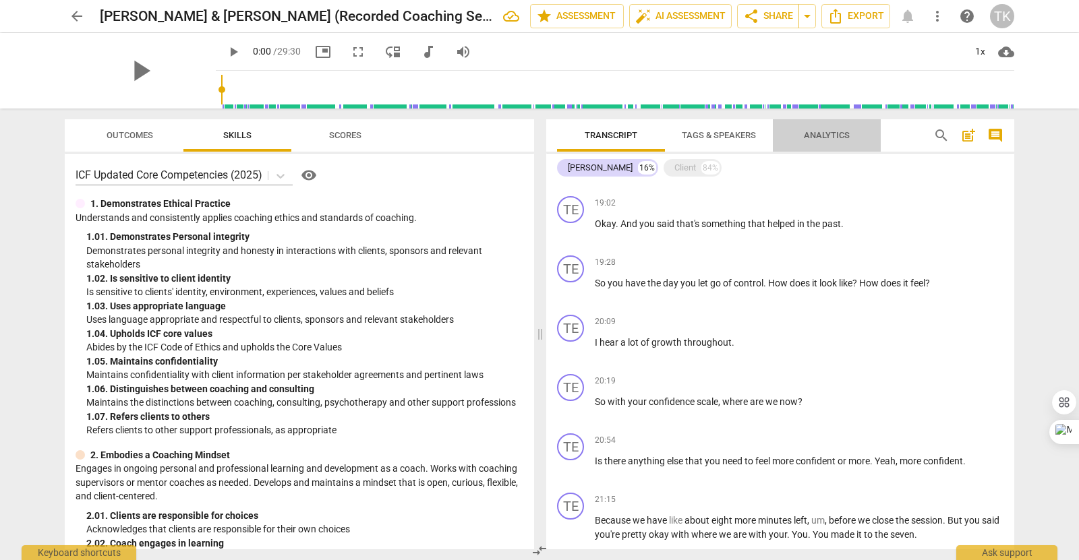
click at [823, 129] on span "Analytics" at bounding box center [826, 136] width 78 height 18
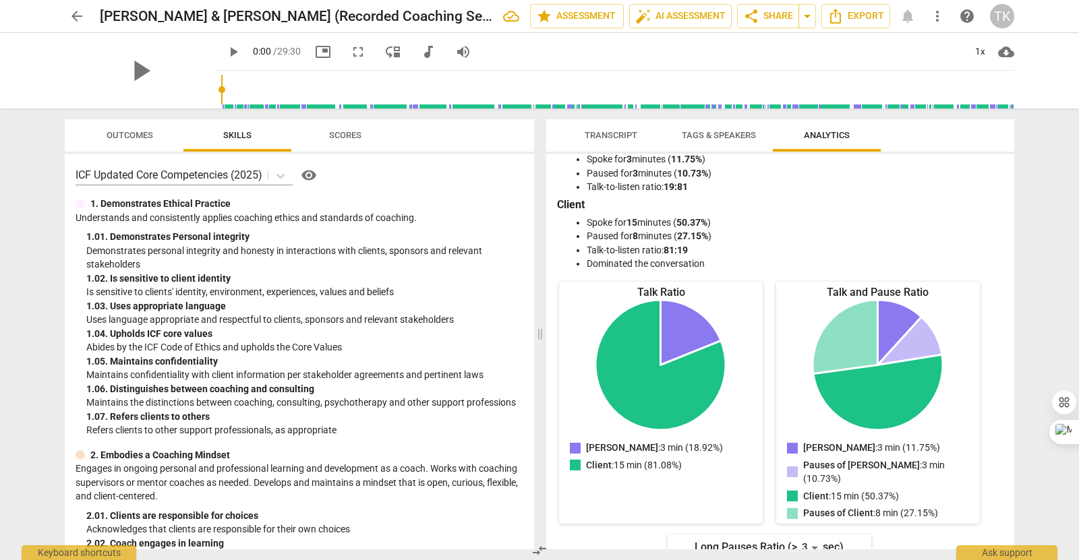
scroll to position [0, 0]
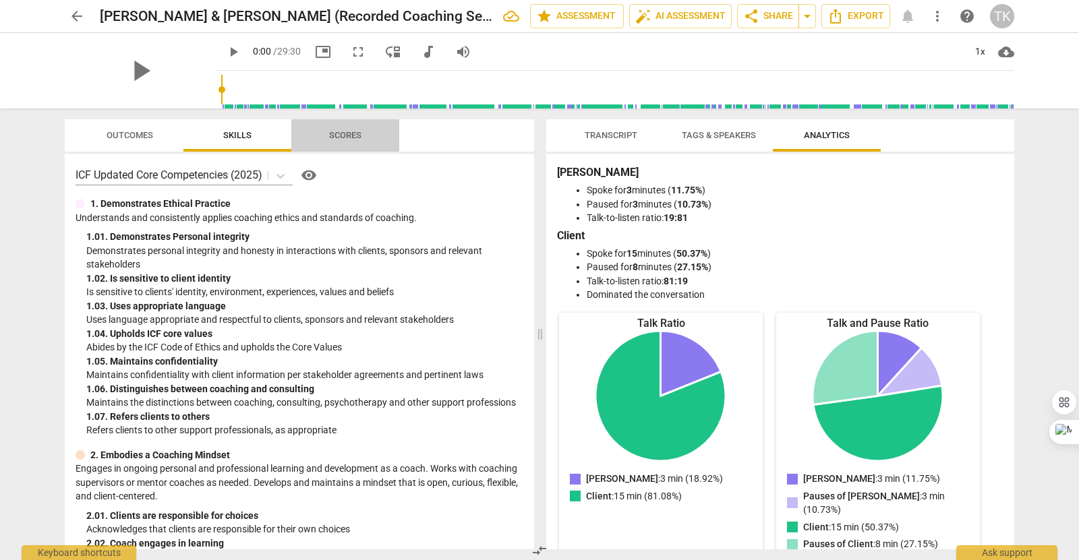
click at [349, 134] on span "Scores" at bounding box center [345, 135] width 32 height 10
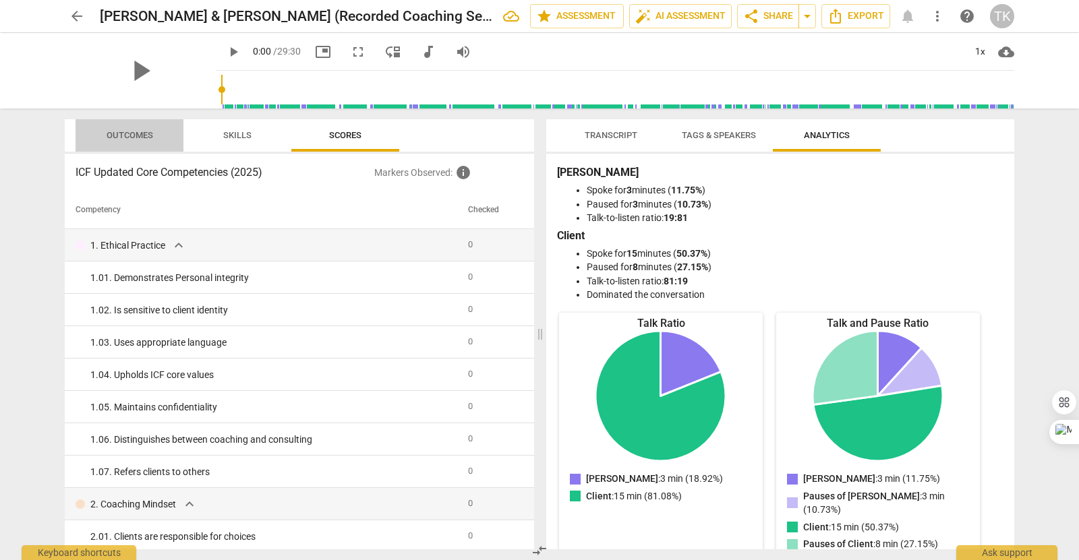
click at [133, 139] on span "Outcomes" at bounding box center [130, 135] width 47 height 10
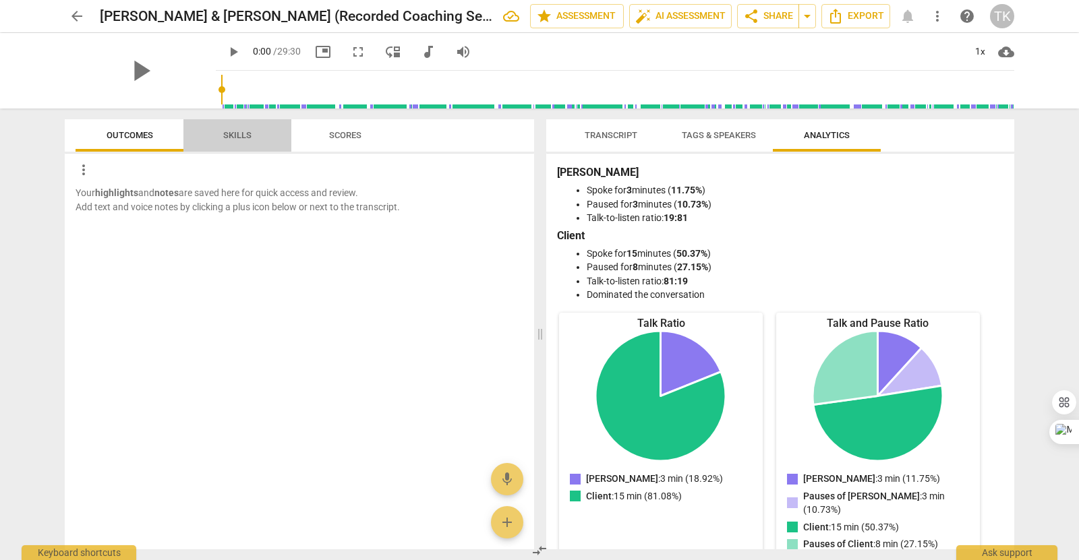
click at [235, 138] on span "Skills" at bounding box center [237, 135] width 28 height 10
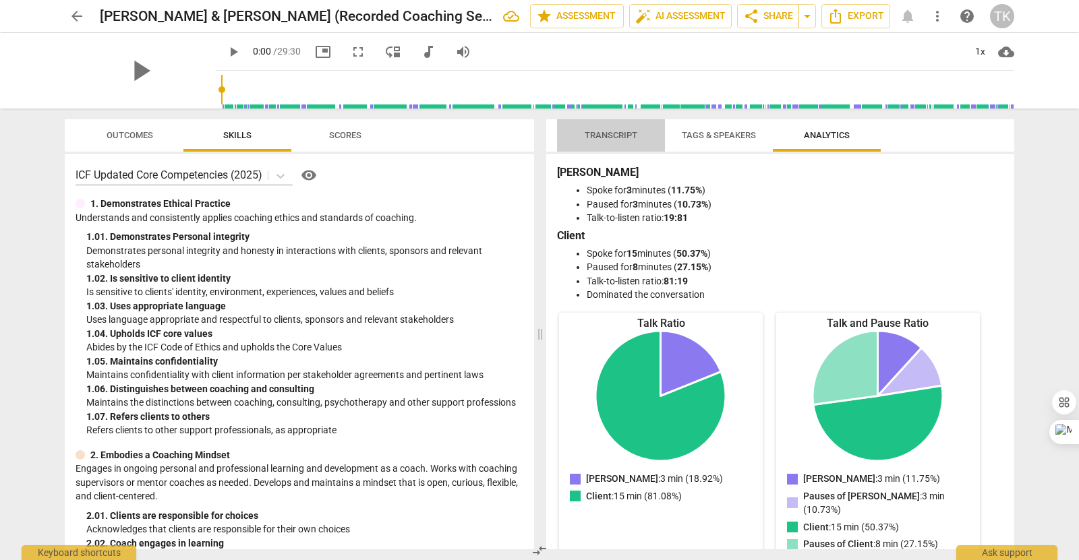
click at [611, 128] on span "Transcript" at bounding box center [610, 136] width 85 height 18
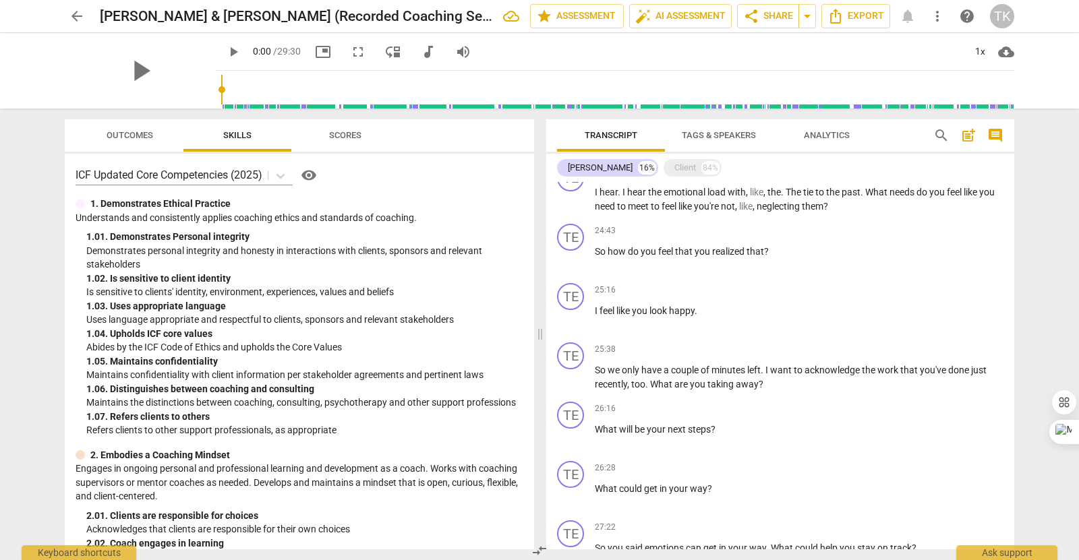
scroll to position [2306, 0]
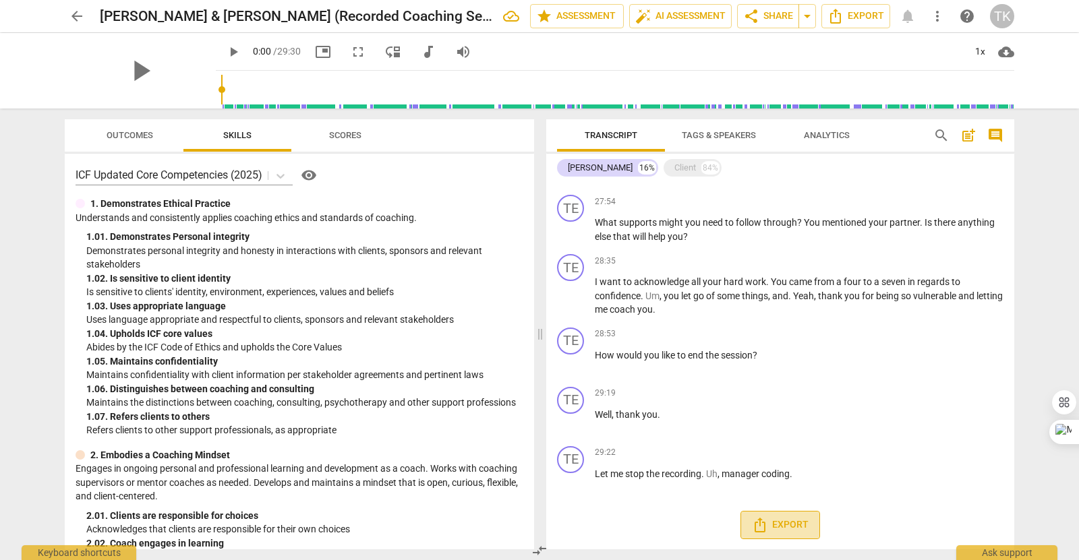
click at [788, 519] on span "Export" at bounding box center [780, 525] width 57 height 16
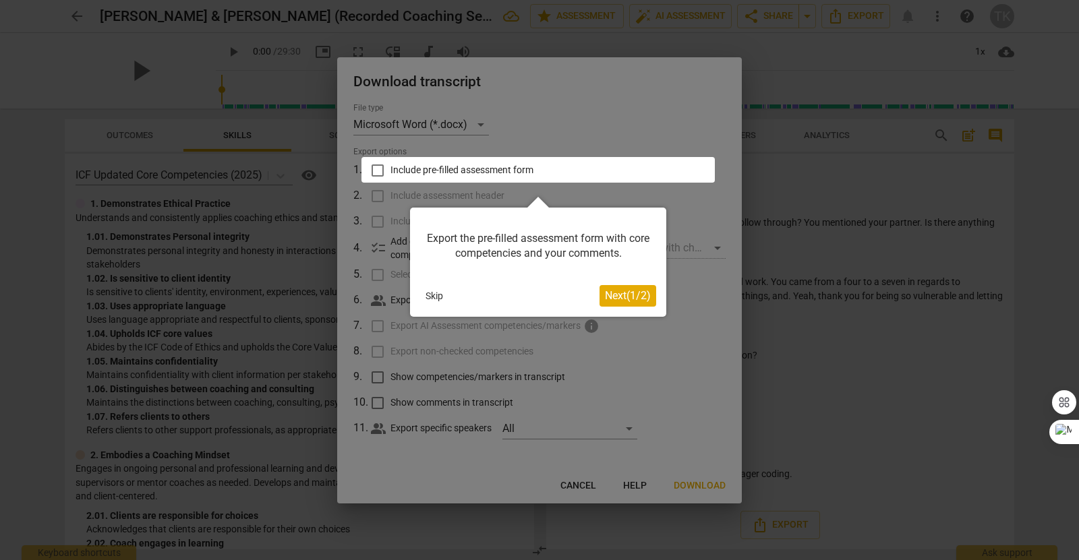
click at [618, 295] on span "Next ( 1 / 2 )" at bounding box center [628, 295] width 46 height 13
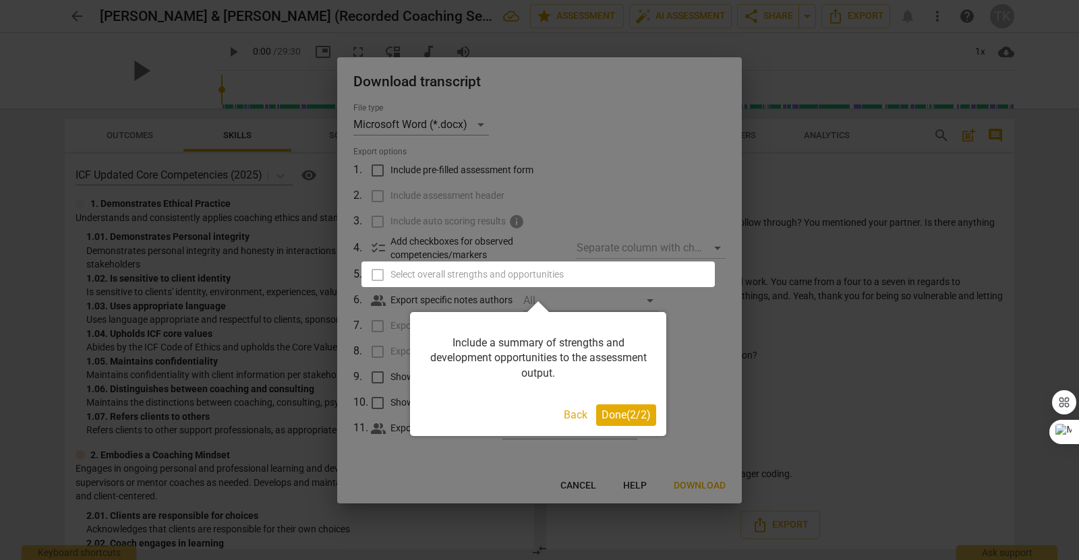
click at [626, 417] on span "Done ( 2 / 2 )" at bounding box center [625, 415] width 49 height 13
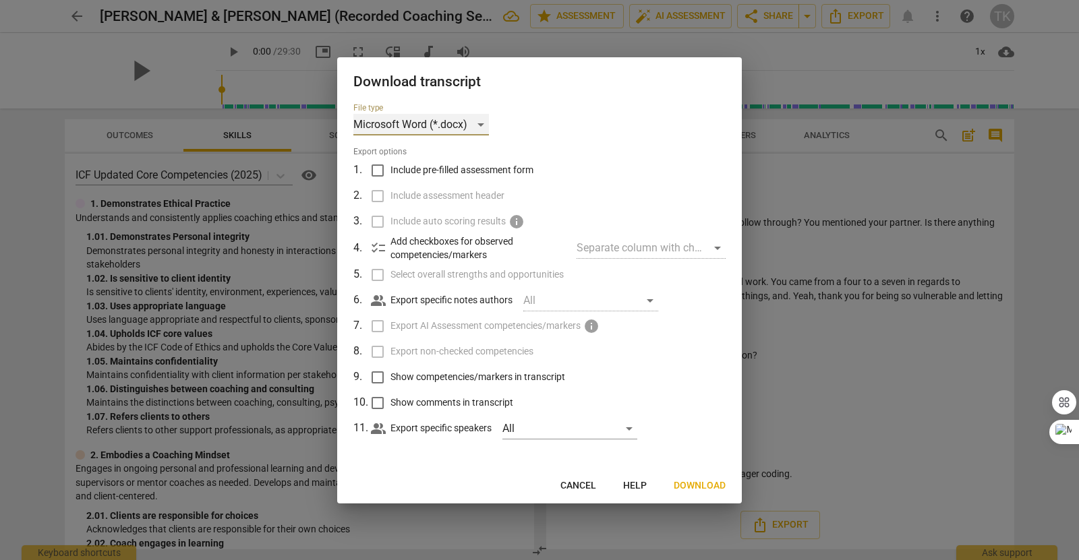
click at [452, 131] on div "Microsoft Word (*.docx)" at bounding box center [421, 125] width 136 height 22
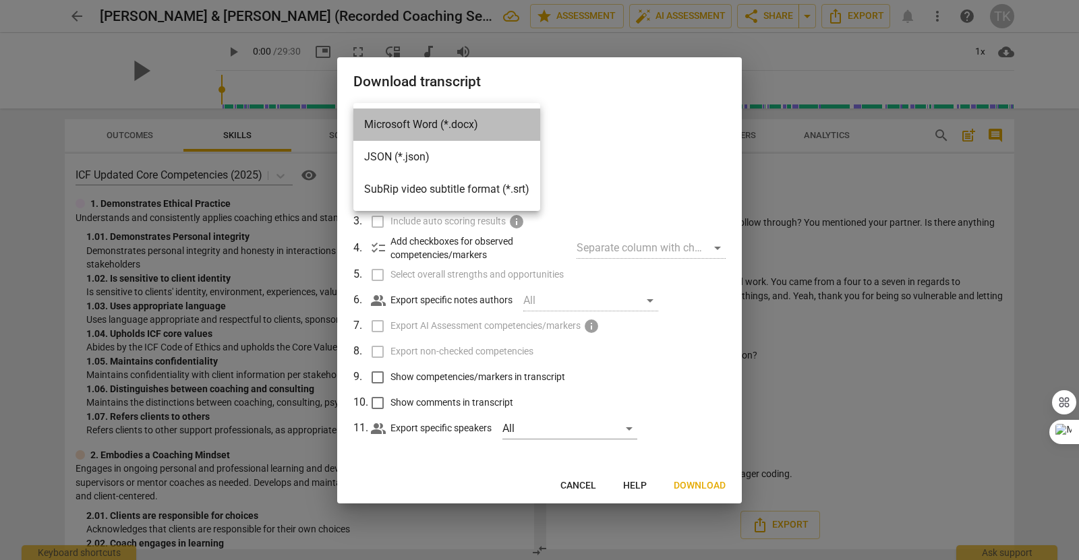
click at [472, 119] on li "Microsoft Word (*.docx)" at bounding box center [446, 125] width 187 height 32
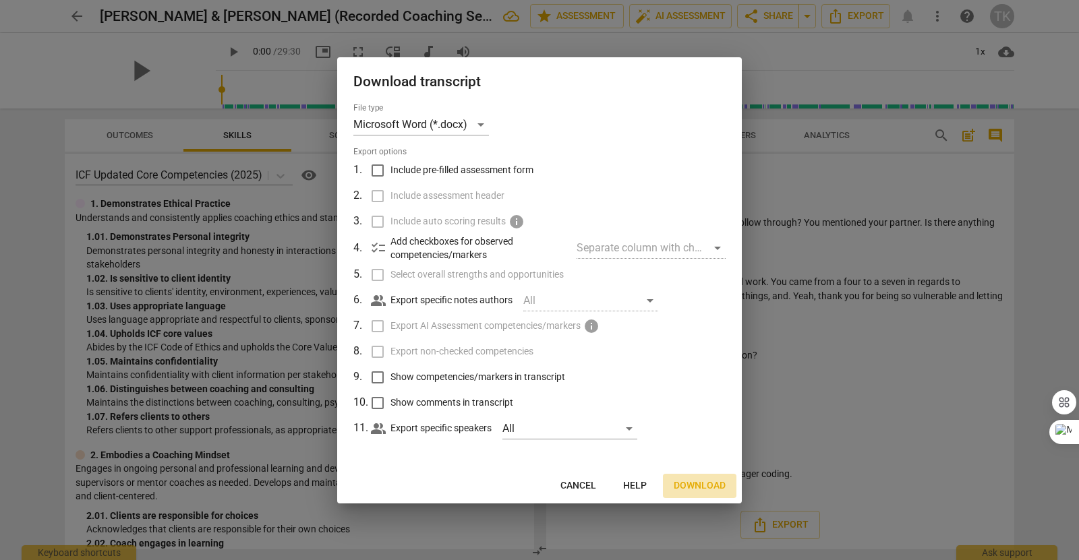
click at [705, 479] on span "Download" at bounding box center [700, 485] width 52 height 13
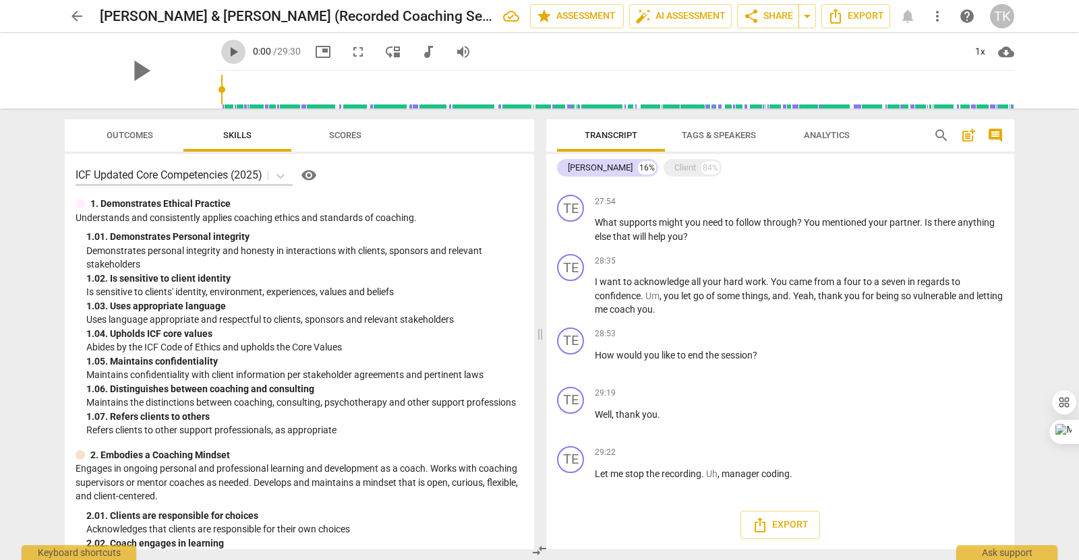
click at [225, 47] on span "play_arrow" at bounding box center [233, 52] width 16 height 16
click at [225, 49] on span "pause" at bounding box center [233, 52] width 16 height 16
type input "1"
click at [198, 87] on div "play_arrow play_arrow 0:00 / 29:30 picture_in_picture fullscreen move_down audi…" at bounding box center [539, 71] width 949 height 76
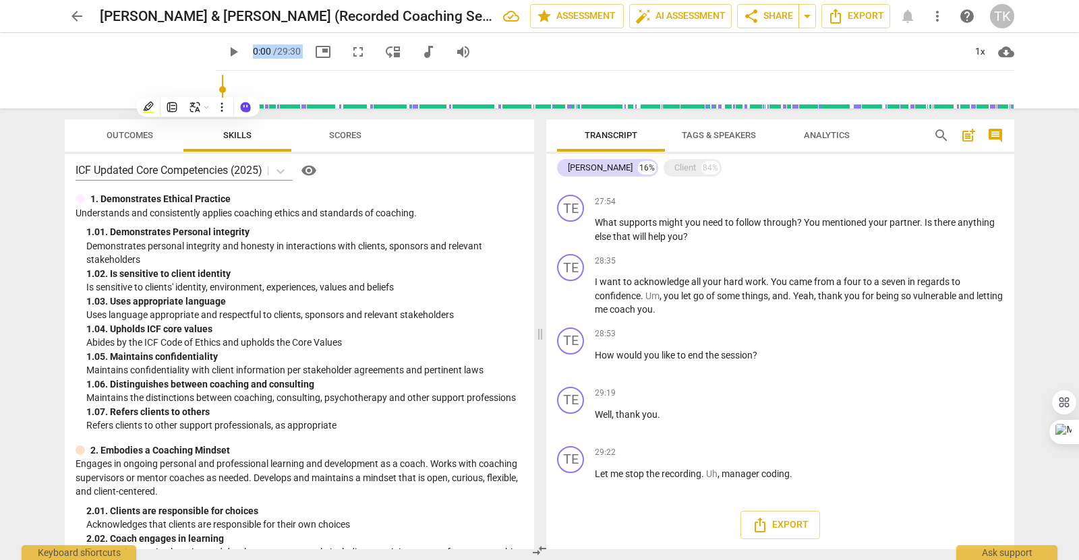
scroll to position [0, 0]
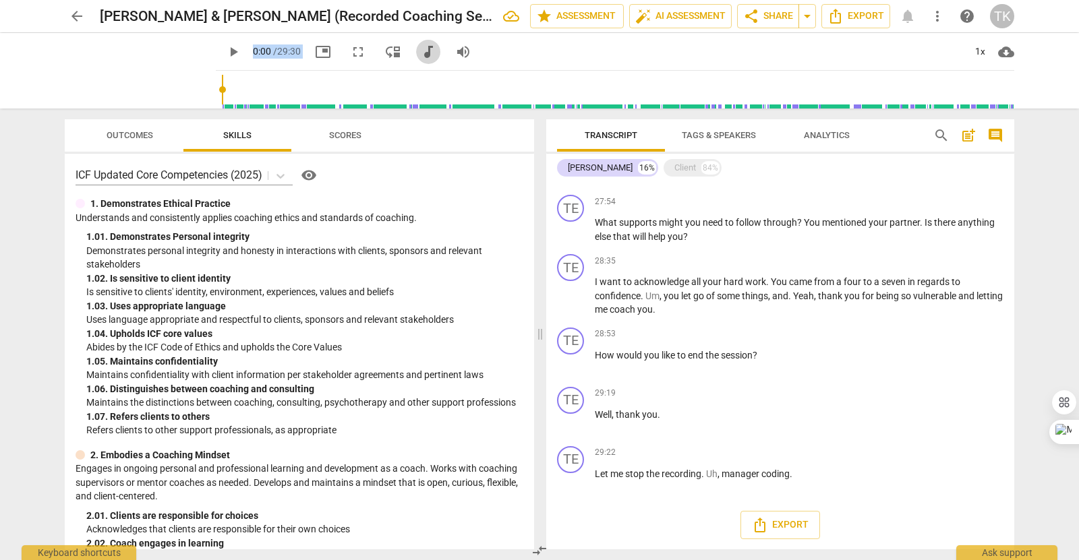
click at [420, 53] on span "audiotrack" at bounding box center [428, 52] width 16 height 16
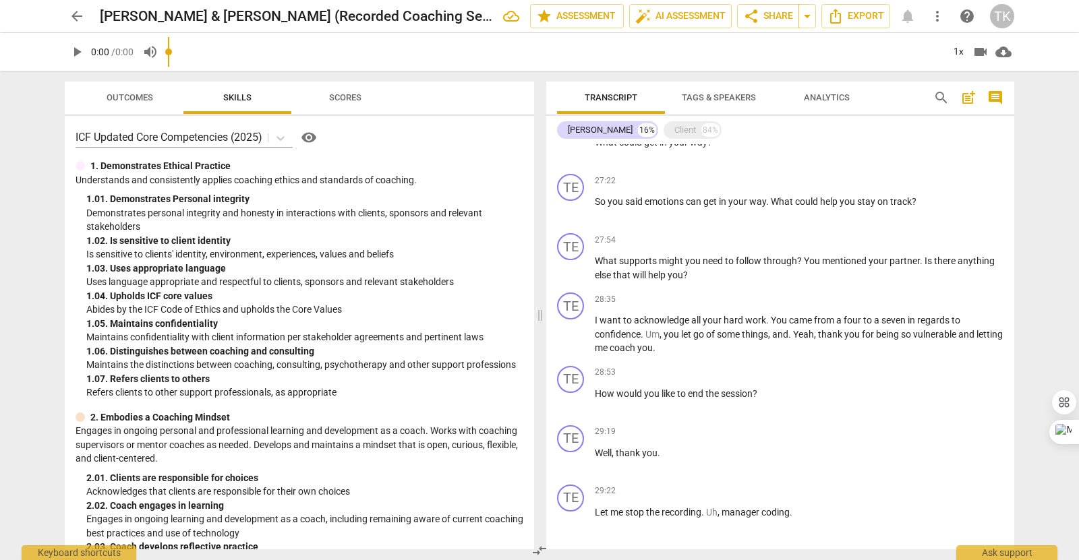
scroll to position [2269, 0]
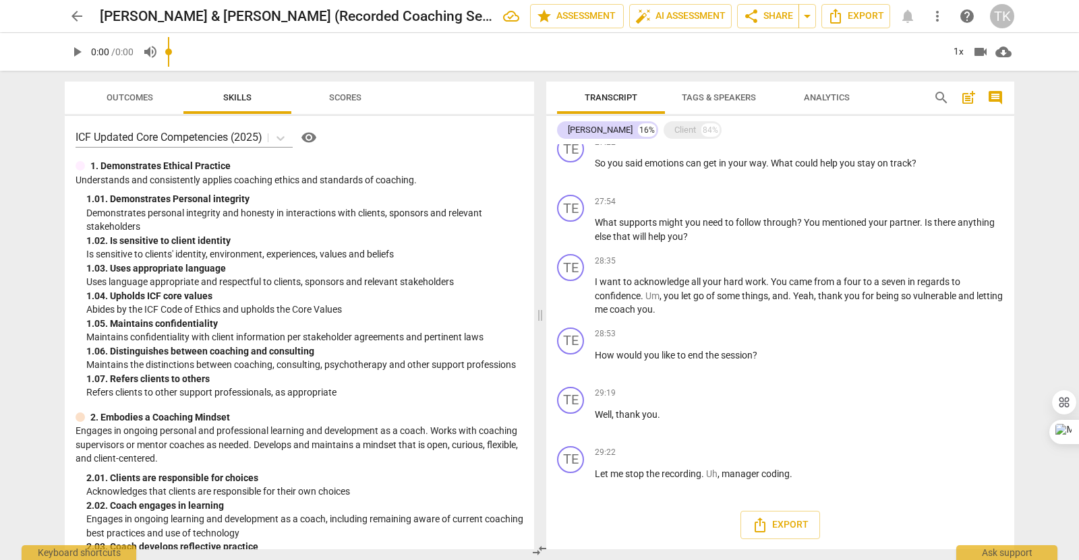
type input "1"
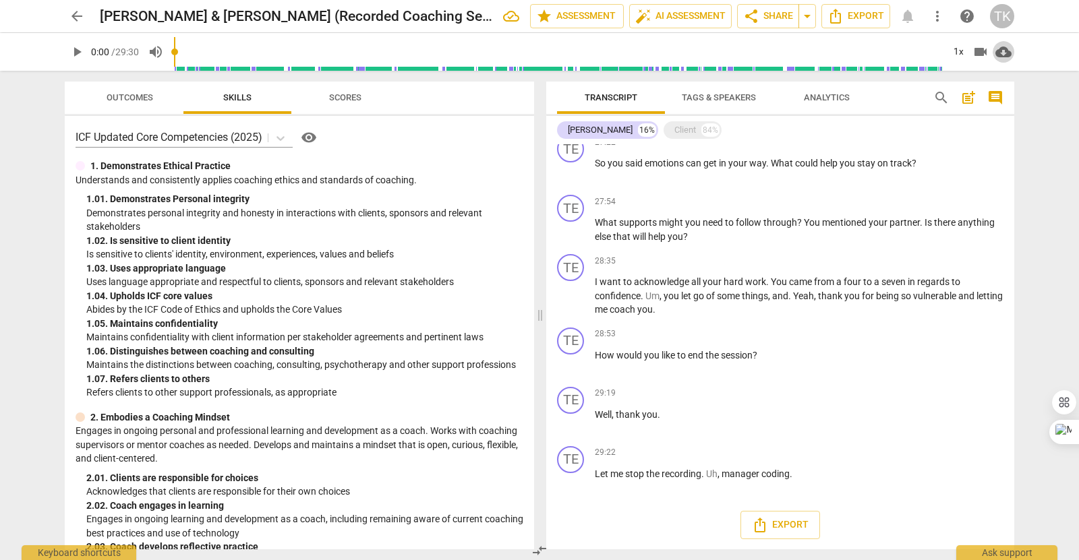
click at [1007, 50] on span "cloud_download" at bounding box center [1003, 52] width 16 height 16
click at [1007, 50] on li "Download audio" at bounding box center [1019, 52] width 100 height 32
